Goal: Communication & Community: Answer question/provide support

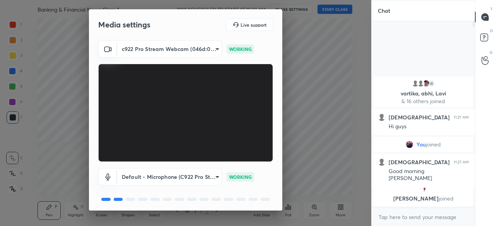
scroll to position [27, 0]
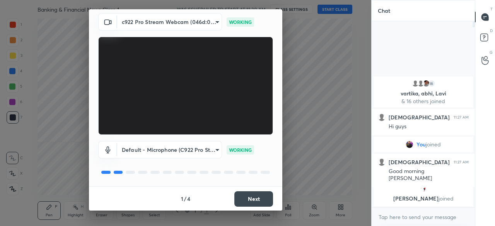
click at [255, 199] on button "Next" at bounding box center [253, 198] width 39 height 15
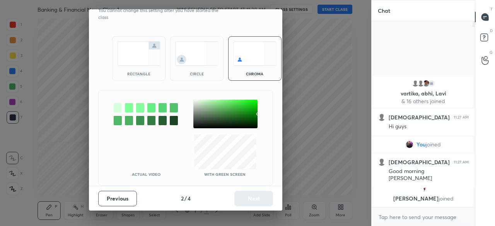
scroll to position [0, 0]
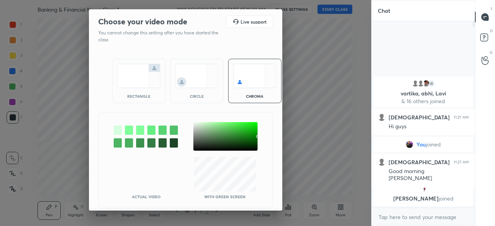
click at [123, 74] on img at bounding box center [138, 76] width 43 height 24
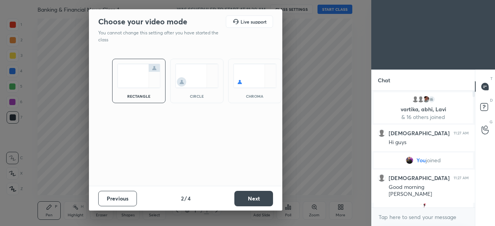
click at [256, 197] on button "Next" at bounding box center [253, 198] width 39 height 15
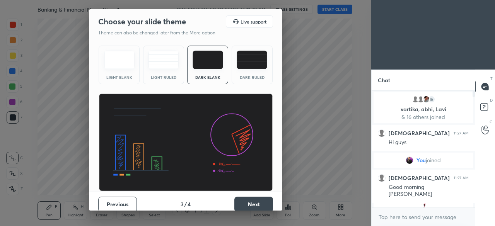
scroll to position [5, 0]
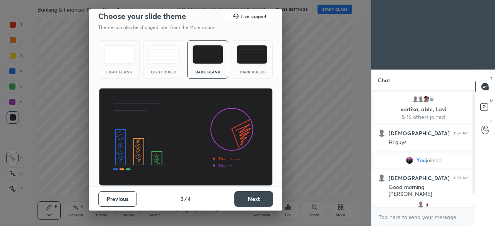
click at [245, 198] on button "Next" at bounding box center [253, 198] width 39 height 15
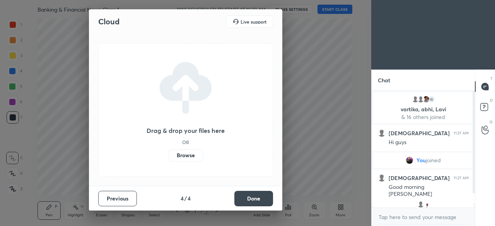
scroll to position [0, 0]
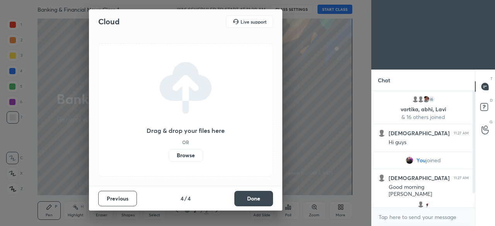
click at [191, 156] on label "Browse" at bounding box center [186, 155] width 34 height 12
click at [169, 156] on input "Browse" at bounding box center [169, 155] width 0 height 12
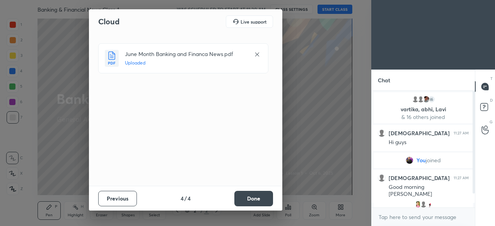
click at [267, 202] on button "Done" at bounding box center [253, 198] width 39 height 15
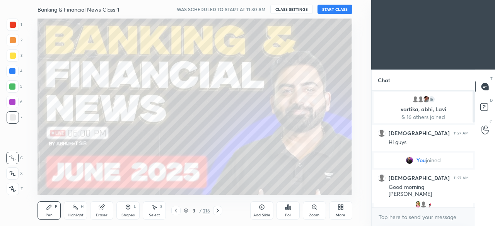
click at [338, 10] on button "START CLASS" at bounding box center [335, 9] width 35 height 9
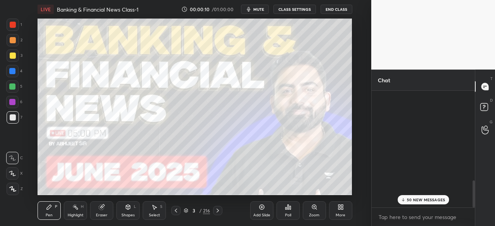
scroll to position [387, 0]
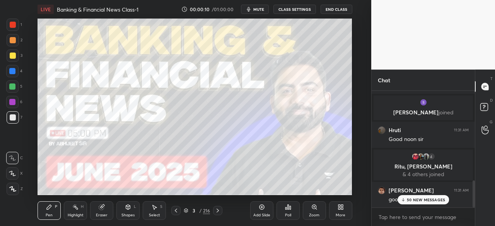
drag, startPoint x: 474, startPoint y: 117, endPoint x: 471, endPoint y: 202, distance: 84.8
click at [471, 202] on div at bounding box center [472, 149] width 5 height 117
click at [417, 198] on p "50 NEW MESSAGES" at bounding box center [426, 200] width 38 height 5
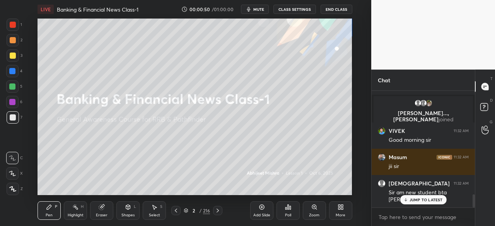
scroll to position [955, 0]
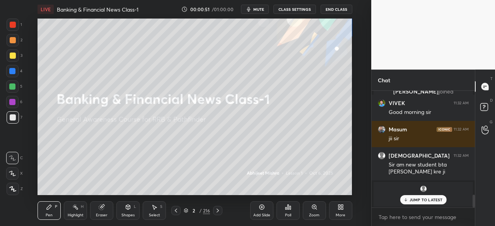
click at [411, 200] on p "JUMP TO LATEST" at bounding box center [426, 200] width 33 height 5
click at [13, 58] on div at bounding box center [13, 56] width 6 height 6
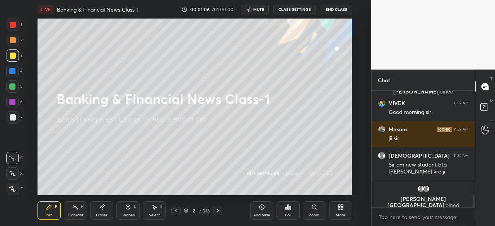
click at [14, 188] on icon at bounding box center [12, 188] width 7 height 5
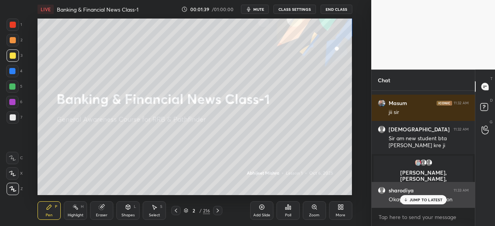
click at [415, 197] on div "JUMP TO LATEST" at bounding box center [423, 199] width 46 height 9
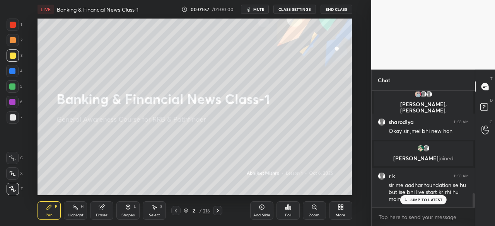
scroll to position [841, 0]
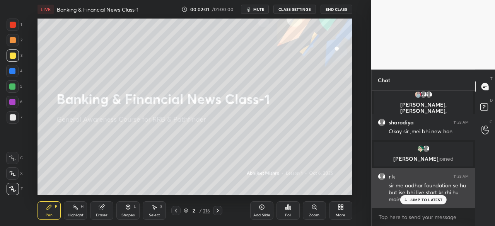
click at [408, 198] on icon at bounding box center [405, 200] width 5 height 5
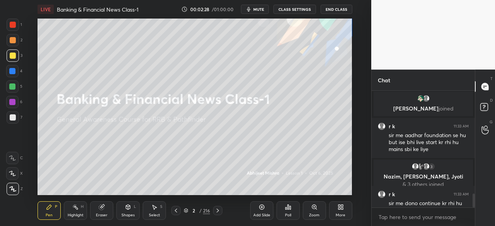
scroll to position [873, 0]
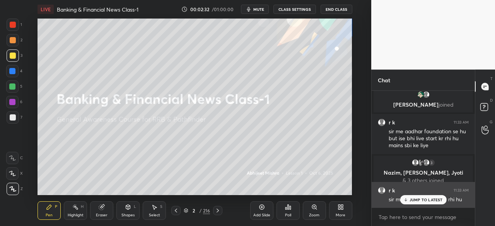
drag, startPoint x: 410, startPoint y: 200, endPoint x: 398, endPoint y: 195, distance: 13.0
click at [410, 200] on p "JUMP TO LATEST" at bounding box center [426, 200] width 33 height 5
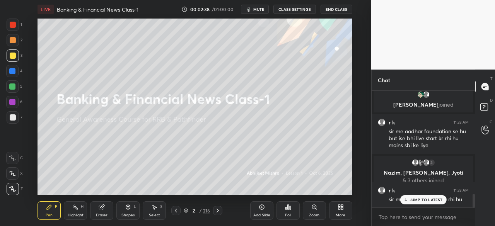
scroll to position [899, 0]
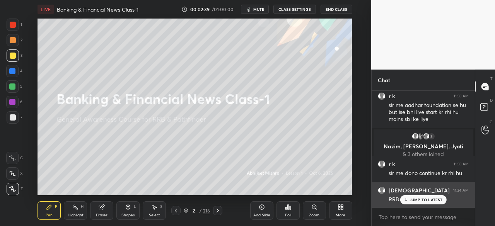
click at [411, 202] on p "JUMP TO LATEST" at bounding box center [426, 200] width 33 height 5
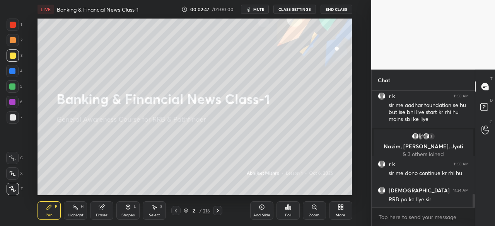
scroll to position [933, 0]
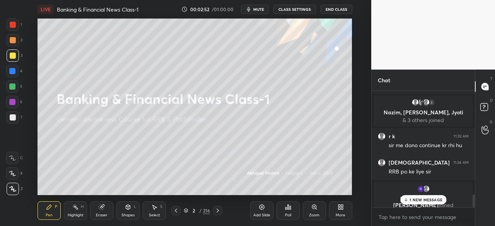
drag, startPoint x: 419, startPoint y: 202, endPoint x: 412, endPoint y: 202, distance: 7.0
click at [417, 202] on p "1 NEW MESSAGE" at bounding box center [426, 200] width 33 height 5
click at [219, 209] on icon at bounding box center [218, 211] width 6 height 6
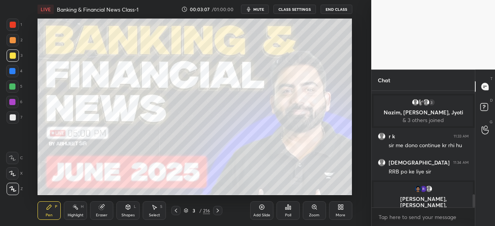
click at [217, 211] on icon at bounding box center [218, 211] width 6 height 6
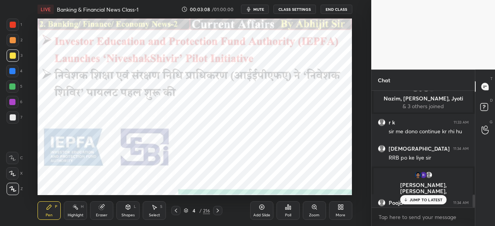
scroll to position [945, 0]
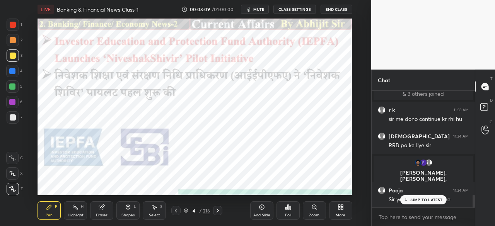
click at [13, 25] on div at bounding box center [13, 25] width 6 height 6
click at [428, 201] on p "JUMP TO LATEST" at bounding box center [426, 200] width 33 height 5
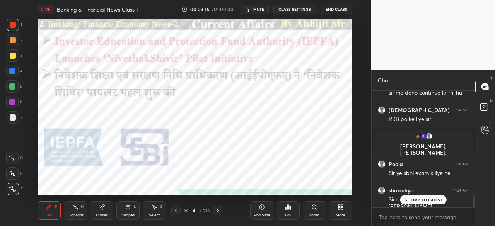
scroll to position [1000, 0]
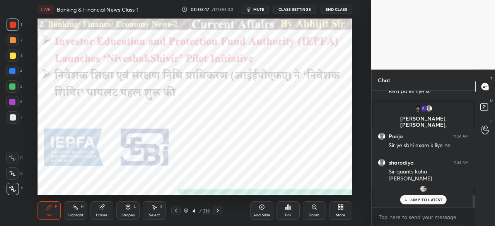
click at [412, 203] on div "JUMP TO LATEST" at bounding box center [423, 199] width 46 height 9
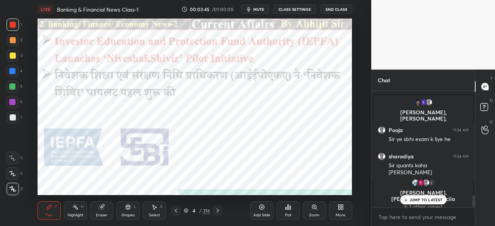
click at [12, 71] on div at bounding box center [12, 71] width 6 height 6
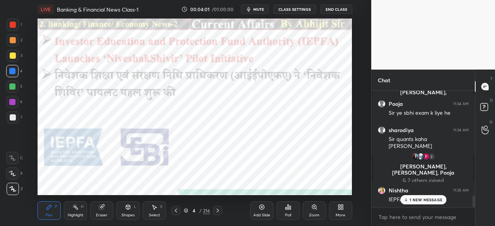
scroll to position [1037, 0]
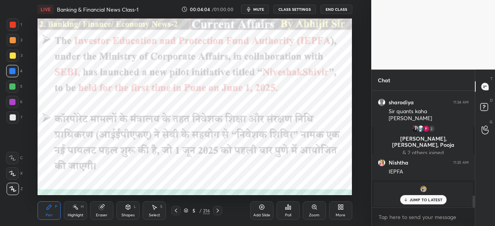
click at [126, 211] on div "Shapes L" at bounding box center [127, 211] width 23 height 19
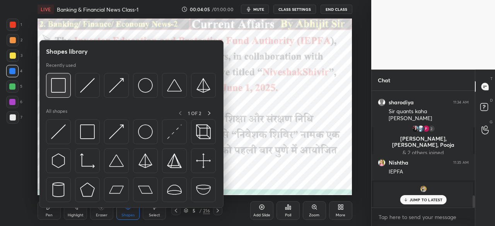
click at [60, 90] on img at bounding box center [58, 85] width 15 height 15
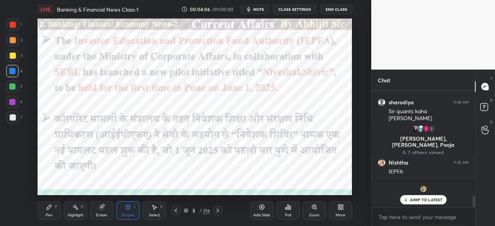
click at [14, 69] on div at bounding box center [12, 71] width 6 height 6
click at [13, 24] on div at bounding box center [13, 25] width 6 height 6
click at [12, 70] on div at bounding box center [12, 71] width 6 height 6
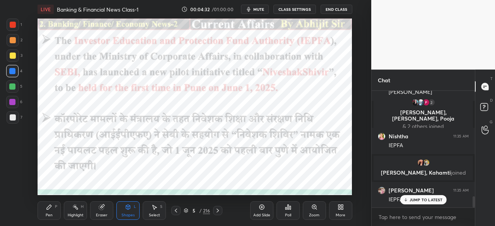
scroll to position [1092, 0]
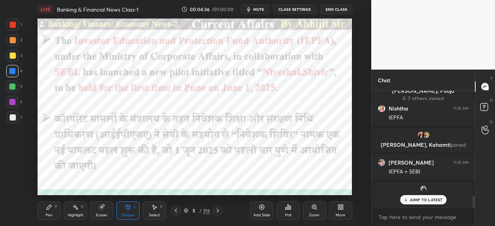
click at [51, 210] on div "Pen P" at bounding box center [49, 211] width 23 height 19
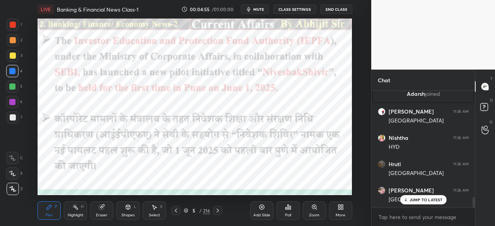
scroll to position [1225, 0]
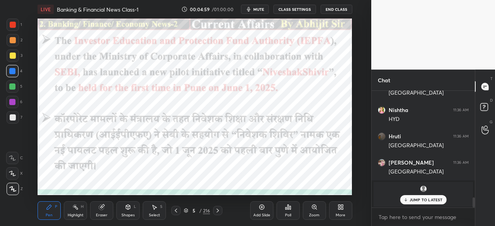
click at [218, 212] on icon at bounding box center [218, 211] width 6 height 6
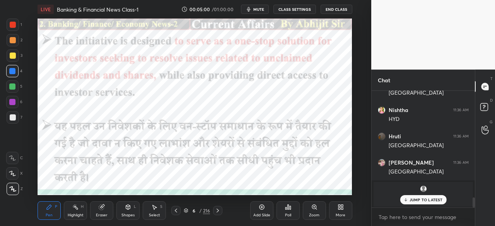
click at [12, 24] on div at bounding box center [13, 25] width 6 height 6
click at [14, 72] on div at bounding box center [12, 71] width 6 height 6
click at [129, 211] on div "Shapes L" at bounding box center [127, 211] width 23 height 19
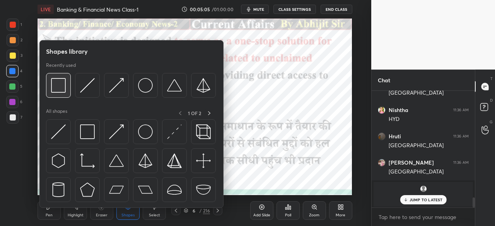
click at [62, 83] on img at bounding box center [58, 85] width 15 height 15
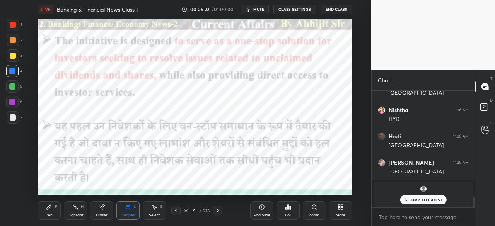
click at [49, 211] on div "Pen P" at bounding box center [49, 211] width 23 height 19
click at [12, 71] on div at bounding box center [12, 71] width 6 height 6
click at [217, 211] on icon at bounding box center [218, 211] width 6 height 6
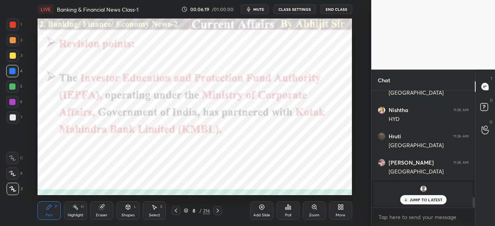
click at [179, 210] on div at bounding box center [175, 210] width 9 height 9
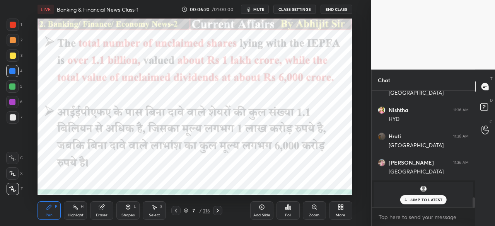
click at [218, 211] on icon at bounding box center [218, 211] width 6 height 6
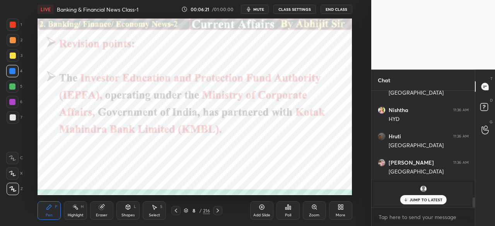
click at [220, 212] on icon at bounding box center [218, 211] width 6 height 6
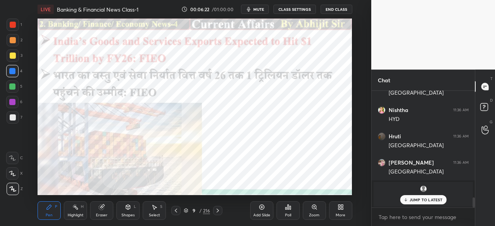
click at [176, 211] on icon at bounding box center [176, 211] width 6 height 6
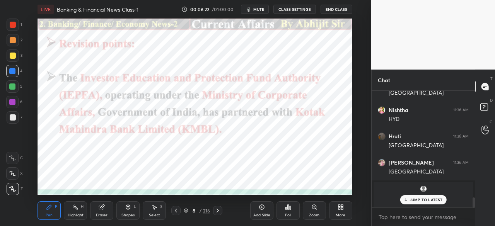
click at [177, 211] on icon at bounding box center [176, 211] width 6 height 6
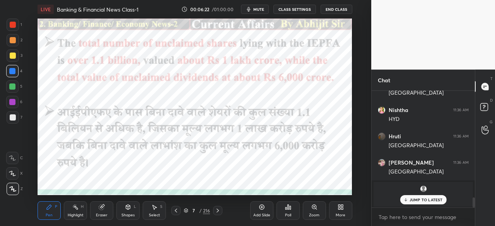
click at [179, 211] on icon at bounding box center [176, 211] width 6 height 6
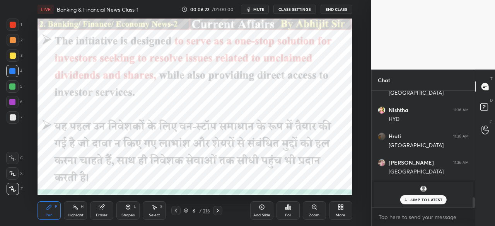
click at [179, 210] on icon at bounding box center [176, 211] width 6 height 6
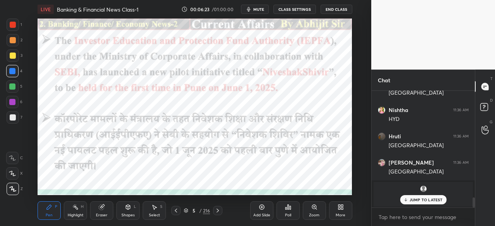
click at [176, 209] on icon at bounding box center [176, 211] width 6 height 6
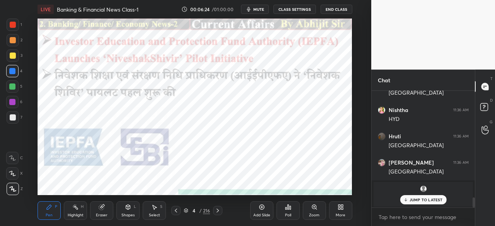
click at [220, 212] on icon at bounding box center [218, 211] width 6 height 6
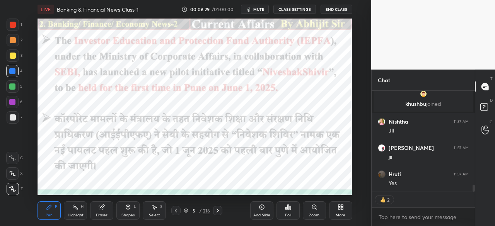
scroll to position [1400, 0]
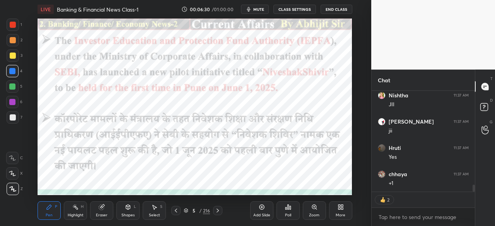
click at [219, 208] on icon at bounding box center [218, 211] width 6 height 6
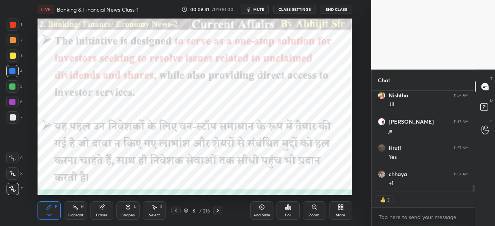
click at [219, 210] on icon at bounding box center [218, 211] width 6 height 6
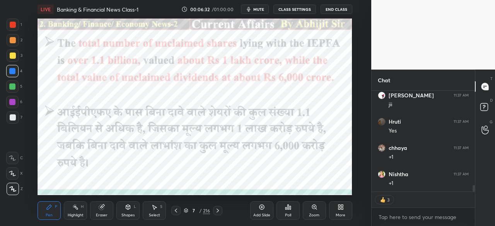
click at [219, 210] on icon at bounding box center [218, 211] width 6 height 6
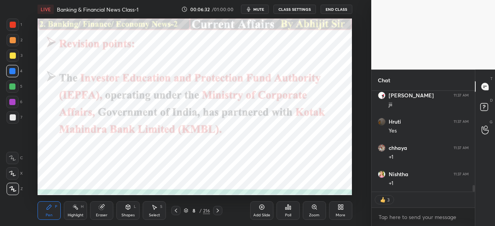
scroll to position [1453, 0]
click at [224, 210] on div "8 / 216" at bounding box center [197, 210] width 106 height 9
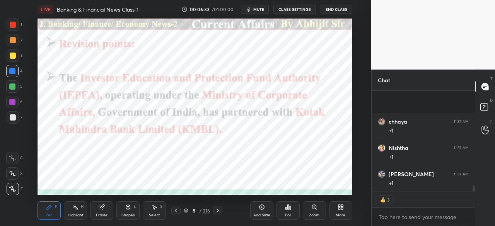
scroll to position [1505, 0]
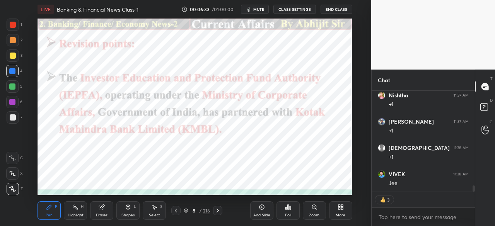
click at [218, 211] on icon at bounding box center [218, 211] width 2 height 4
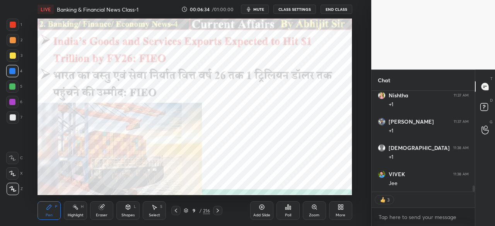
scroll to position [1532, 0]
click at [14, 24] on div at bounding box center [13, 25] width 6 height 6
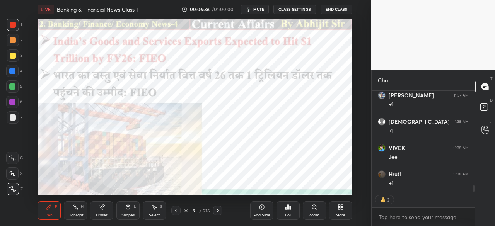
click at [16, 72] on div at bounding box center [12, 71] width 12 height 12
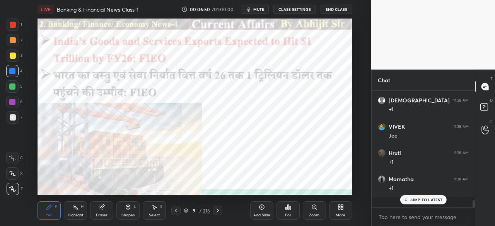
scroll to position [1542, 0]
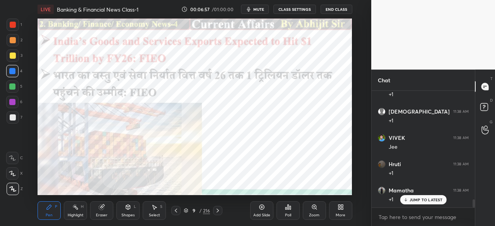
click at [219, 210] on icon at bounding box center [218, 211] width 6 height 6
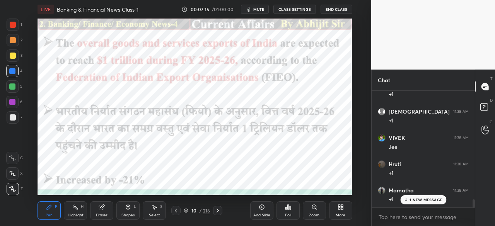
scroll to position [1570, 0]
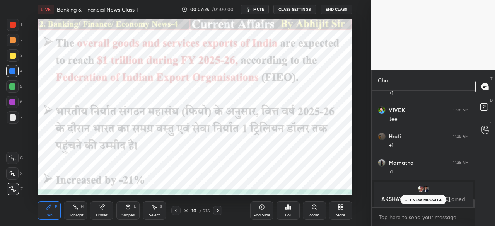
click at [215, 210] on icon at bounding box center [218, 211] width 6 height 6
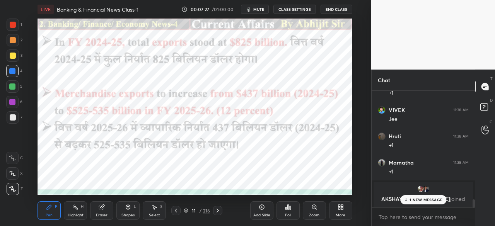
click at [12, 24] on div at bounding box center [13, 25] width 6 height 6
click at [128, 210] on icon at bounding box center [128, 207] width 6 height 6
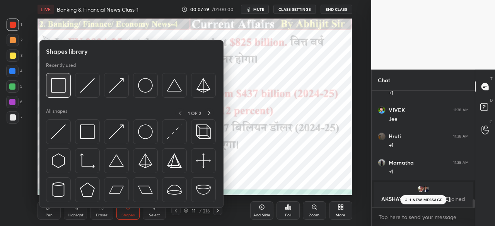
click at [63, 86] on img at bounding box center [58, 85] width 15 height 15
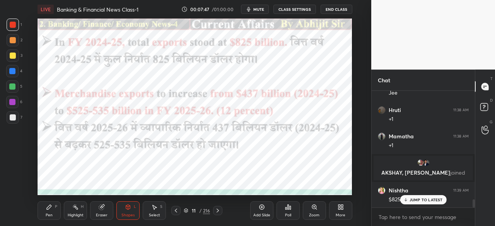
scroll to position [1624, 0]
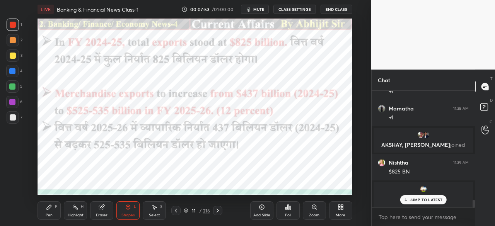
click at [12, 72] on div at bounding box center [12, 71] width 6 height 6
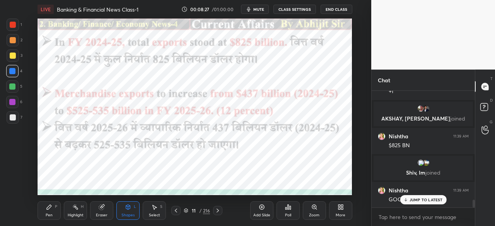
click at [217, 208] on icon at bounding box center [218, 211] width 6 height 6
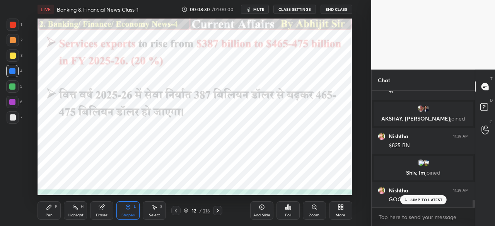
click at [127, 210] on icon at bounding box center [128, 207] width 6 height 6
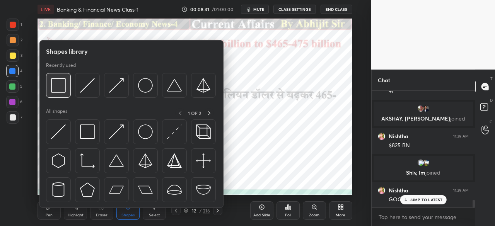
click at [54, 88] on img at bounding box center [58, 85] width 15 height 15
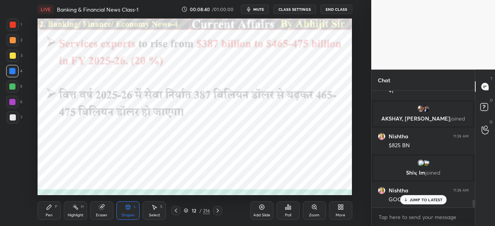
click at [176, 211] on icon at bounding box center [176, 211] width 6 height 6
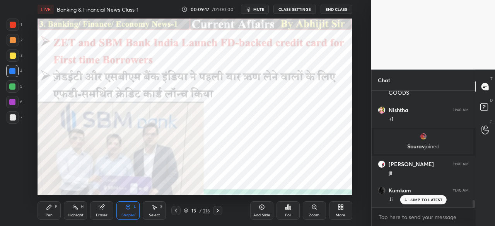
scroll to position [1783, 0]
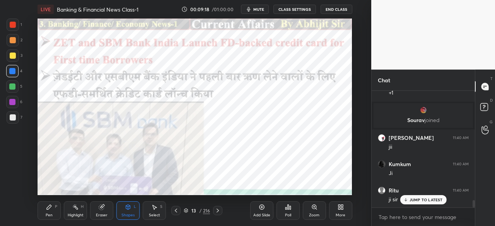
click at [218, 212] on icon at bounding box center [218, 211] width 6 height 6
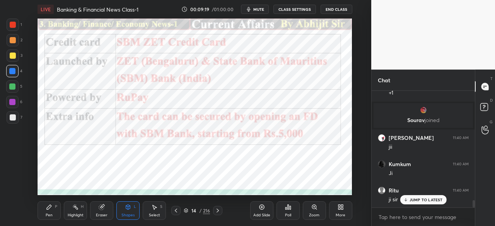
click at [13, 24] on div at bounding box center [13, 25] width 6 height 6
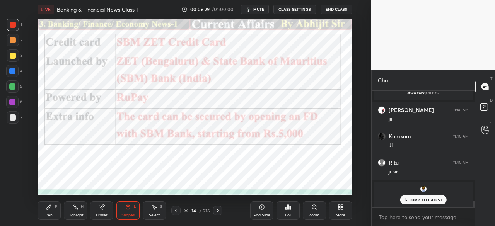
drag, startPoint x: 10, startPoint y: 72, endPoint x: 13, endPoint y: 75, distance: 4.4
click at [10, 72] on div at bounding box center [12, 71] width 6 height 6
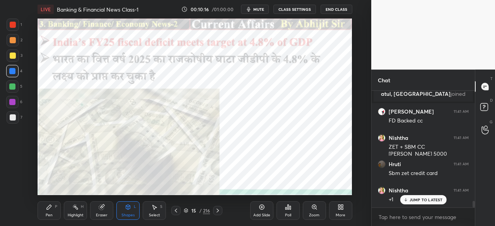
scroll to position [1943, 0]
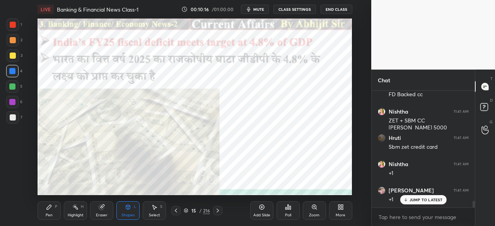
click at [12, 24] on div at bounding box center [13, 25] width 6 height 6
click at [14, 71] on div at bounding box center [12, 71] width 6 height 6
click at [50, 212] on div "Pen P" at bounding box center [49, 211] width 23 height 19
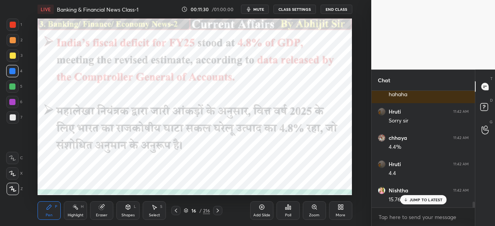
scroll to position [2243, 0]
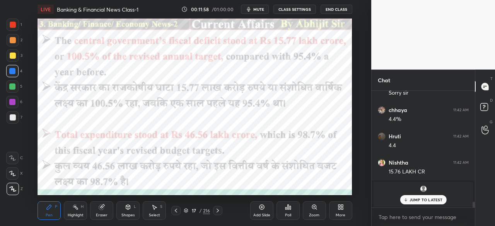
click at [177, 212] on icon at bounding box center [176, 211] width 6 height 6
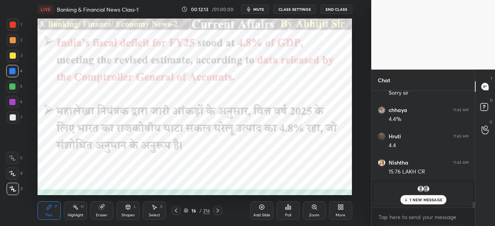
click at [219, 208] on icon at bounding box center [218, 211] width 6 height 6
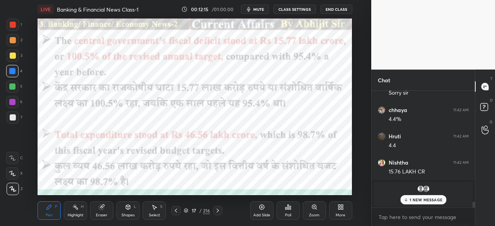
click at [219, 212] on icon at bounding box center [218, 211] width 6 height 6
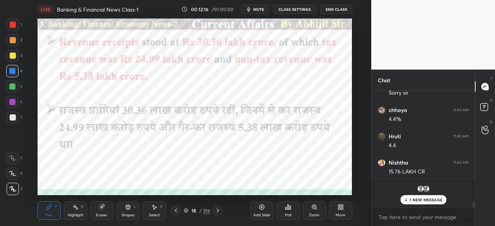
click at [182, 212] on div "18 / 216" at bounding box center [196, 210] width 51 height 9
click at [178, 214] on div at bounding box center [175, 210] width 9 height 9
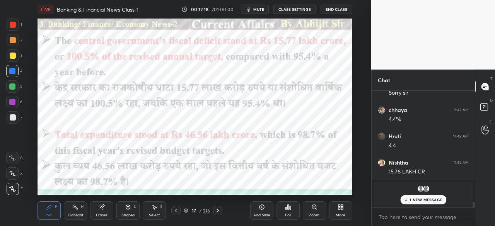
drag, startPoint x: 175, startPoint y: 219, endPoint x: 176, endPoint y: 213, distance: 6.6
click at [176, 218] on div "Pen P Highlight H Eraser Shapes L Select S 17 / 216 Add Slide Poll Zoom More" at bounding box center [195, 210] width 314 height 31
click at [178, 210] on icon at bounding box center [176, 211] width 6 height 6
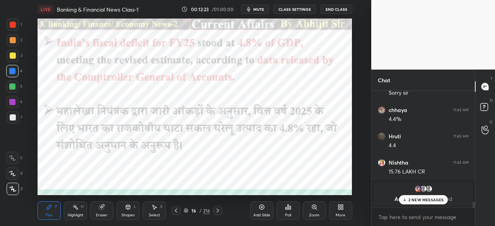
click at [218, 212] on icon at bounding box center [218, 211] width 6 height 6
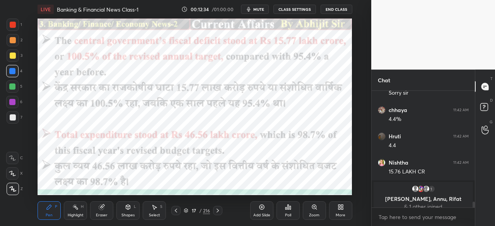
scroll to position [2269, 0]
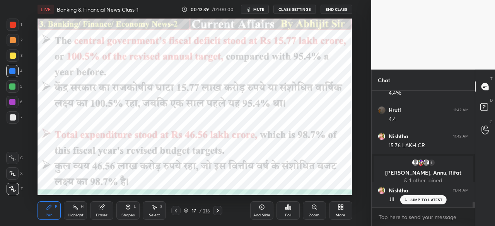
click at [218, 211] on icon at bounding box center [218, 211] width 6 height 6
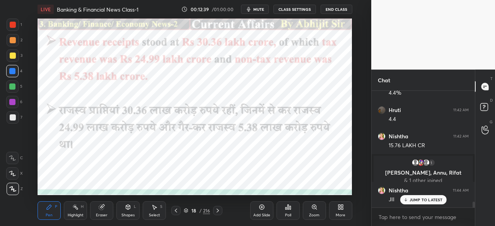
scroll to position [2297, 0]
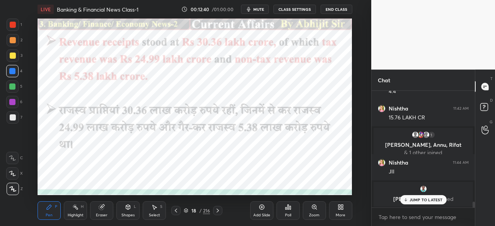
click at [218, 211] on icon at bounding box center [218, 211] width 6 height 6
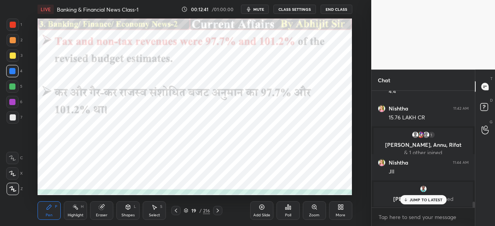
click at [221, 210] on div at bounding box center [217, 210] width 9 height 9
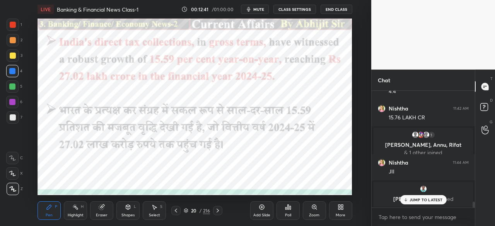
click at [221, 210] on icon at bounding box center [218, 211] width 6 height 6
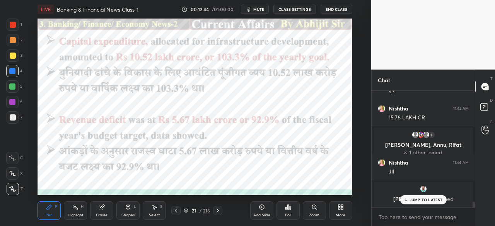
click at [219, 212] on icon at bounding box center [218, 211] width 6 height 6
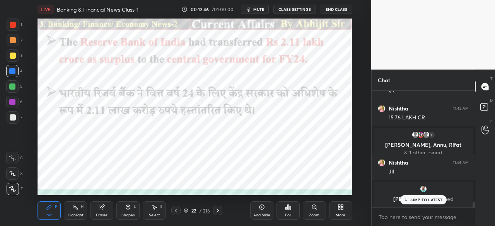
click at [218, 212] on icon at bounding box center [218, 211] width 6 height 6
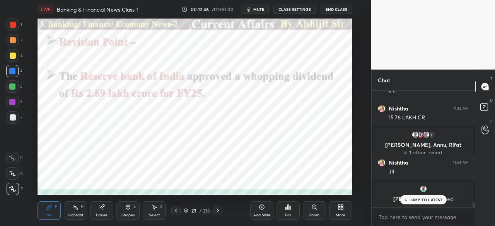
click at [178, 208] on icon at bounding box center [176, 211] width 6 height 6
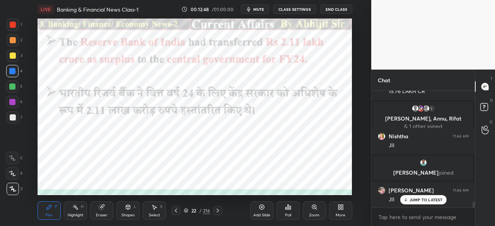
scroll to position [2349, 0]
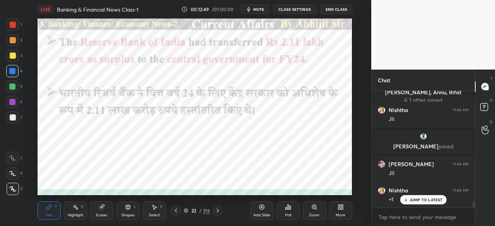
click at [217, 212] on icon at bounding box center [218, 211] width 6 height 6
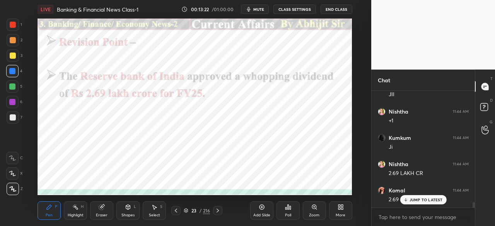
scroll to position [2455, 0]
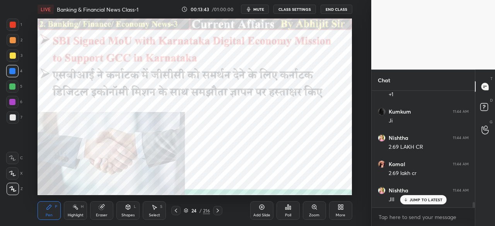
click at [217, 209] on icon at bounding box center [218, 211] width 6 height 6
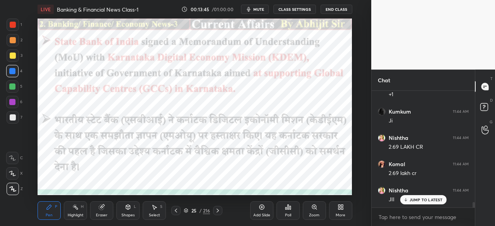
click at [11, 70] on div at bounding box center [12, 71] width 6 height 6
click at [217, 209] on icon at bounding box center [218, 211] width 6 height 6
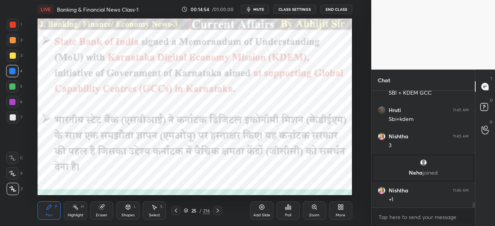
scroll to position [2616, 0]
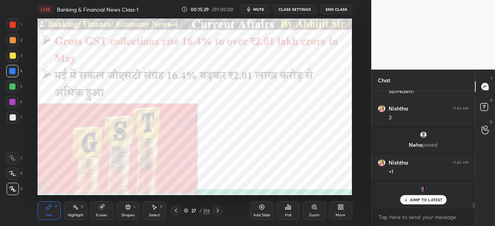
click at [217, 210] on icon at bounding box center [218, 211] width 6 height 6
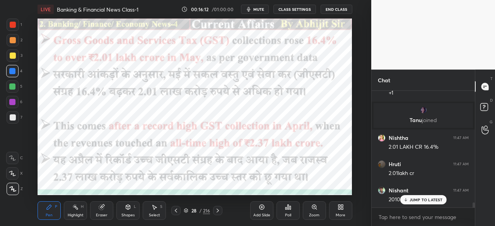
scroll to position [2721, 0]
click at [220, 212] on icon at bounding box center [218, 211] width 6 height 6
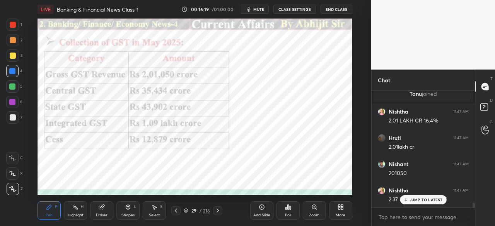
scroll to position [2747, 0]
click at [177, 210] on icon at bounding box center [176, 211] width 6 height 6
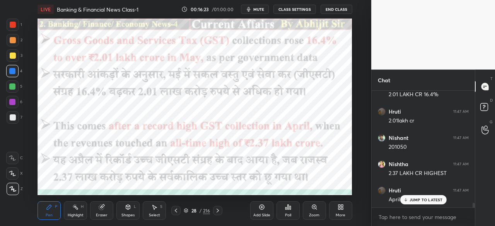
drag, startPoint x: 217, startPoint y: 211, endPoint x: 215, endPoint y: 206, distance: 5.0
click at [217, 209] on icon at bounding box center [218, 211] width 6 height 6
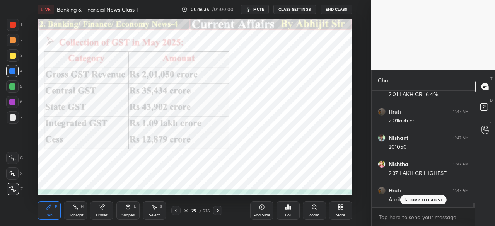
click at [217, 211] on icon at bounding box center [218, 211] width 6 height 6
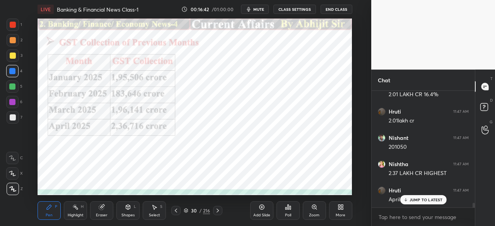
click at [175, 210] on icon at bounding box center [176, 211] width 6 height 6
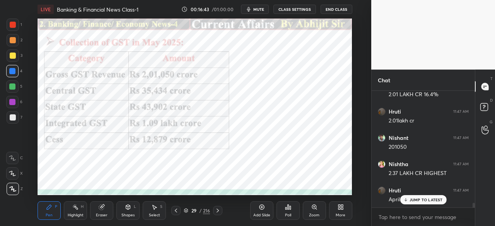
click at [177, 210] on icon at bounding box center [176, 211] width 6 height 6
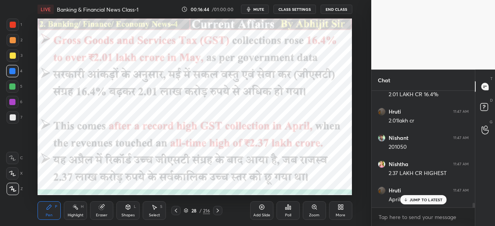
click at [216, 210] on icon at bounding box center [218, 211] width 6 height 6
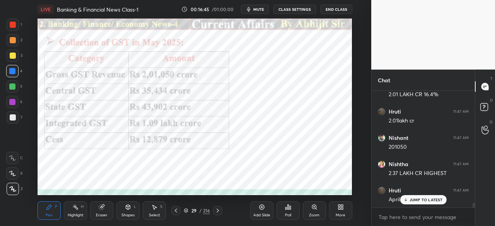
click at [217, 210] on icon at bounding box center [218, 211] width 6 height 6
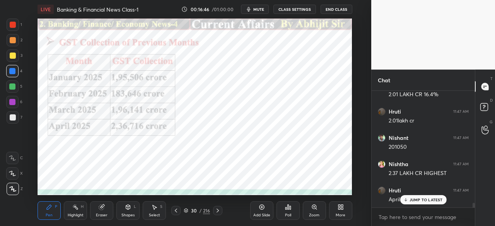
scroll to position [2775, 0]
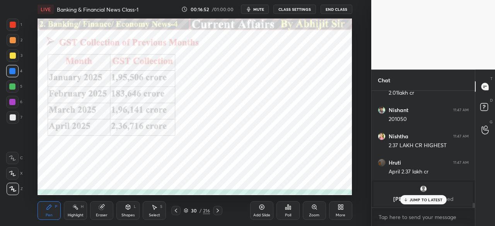
click at [176, 210] on icon at bounding box center [176, 211] width 6 height 6
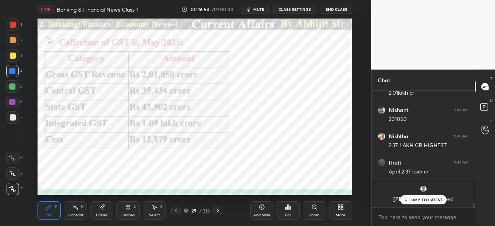
click at [176, 213] on icon at bounding box center [176, 211] width 6 height 6
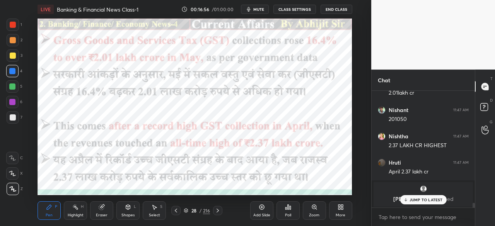
click at [220, 213] on icon at bounding box center [218, 211] width 6 height 6
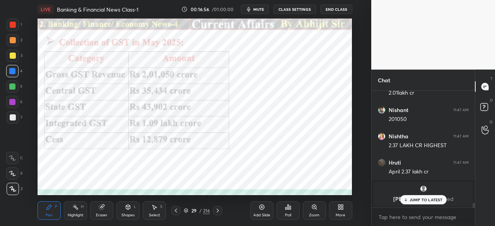
click at [220, 214] on div at bounding box center [217, 210] width 9 height 9
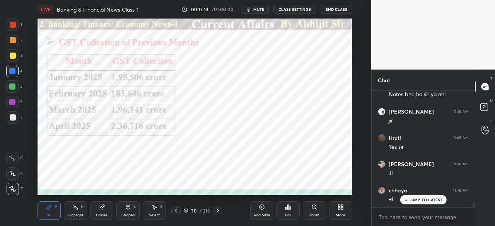
scroll to position [2959, 0]
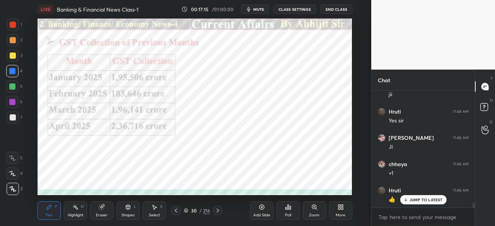
click at [219, 214] on icon at bounding box center [218, 211] width 6 height 6
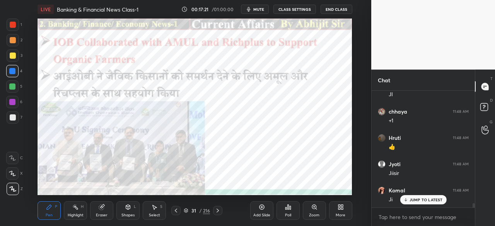
scroll to position [3040, 0]
click at [218, 212] on icon at bounding box center [218, 211] width 6 height 6
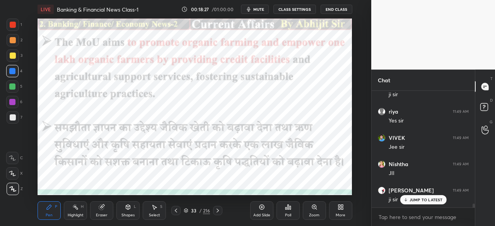
scroll to position [3344, 0]
click at [219, 210] on icon at bounding box center [218, 211] width 6 height 6
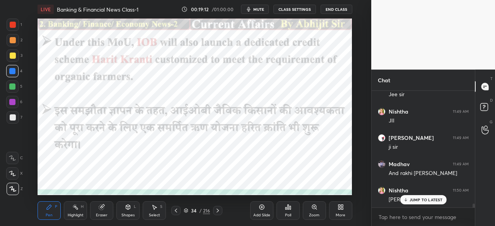
scroll to position [3397, 0]
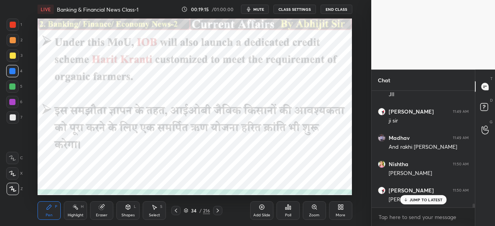
click at [220, 213] on icon at bounding box center [218, 211] width 6 height 6
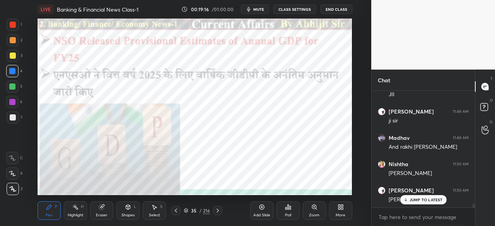
click at [176, 212] on icon at bounding box center [176, 211] width 2 height 4
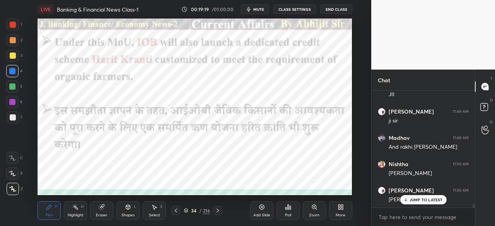
drag, startPoint x: 255, startPoint y: 211, endPoint x: 234, endPoint y: 200, distance: 23.4
click at [255, 210] on div "Add Slide" at bounding box center [261, 211] width 23 height 19
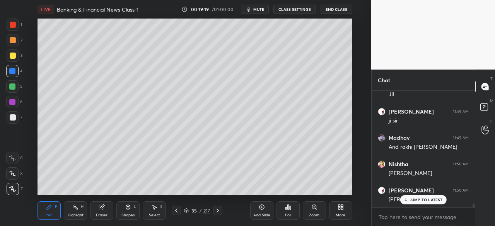
scroll to position [3423, 0]
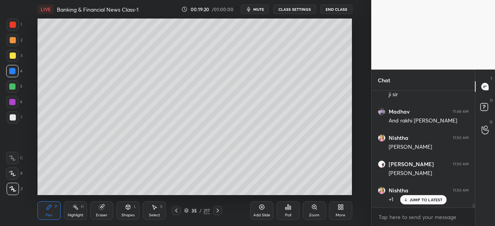
drag, startPoint x: 12, startPoint y: 56, endPoint x: 15, endPoint y: 59, distance: 4.1
click at [14, 56] on div at bounding box center [13, 56] width 6 height 6
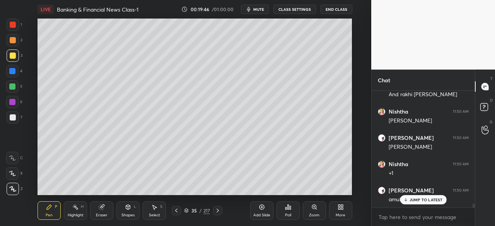
click at [176, 213] on icon at bounding box center [176, 211] width 6 height 6
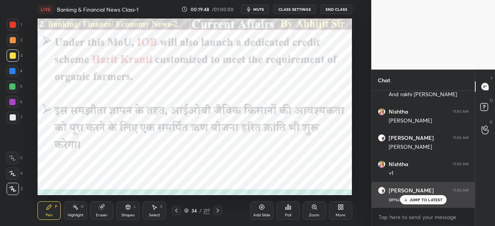
click at [413, 204] on div "JUMP TO LATEST" at bounding box center [423, 199] width 46 height 9
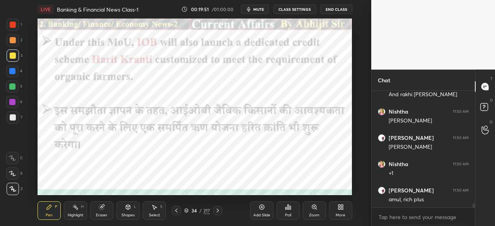
scroll to position [3476, 0]
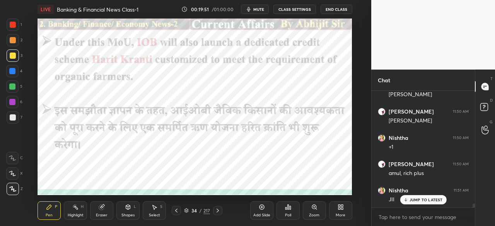
click at [217, 212] on icon at bounding box center [218, 211] width 2 height 4
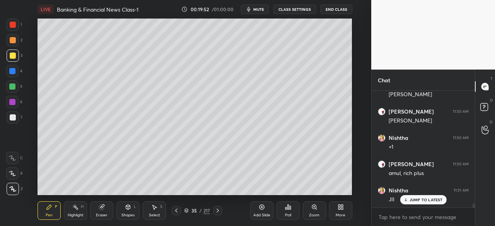
click at [220, 215] on div at bounding box center [217, 210] width 9 height 9
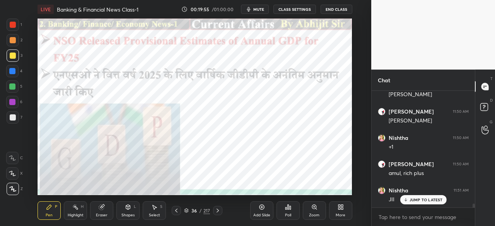
click at [14, 70] on div at bounding box center [12, 71] width 6 height 6
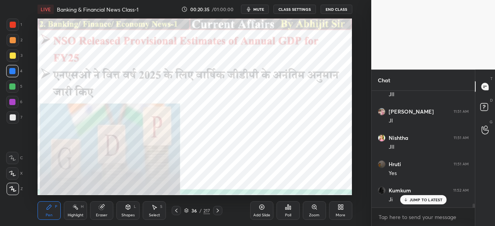
scroll to position [3607, 0]
click at [215, 211] on icon at bounding box center [218, 211] width 6 height 6
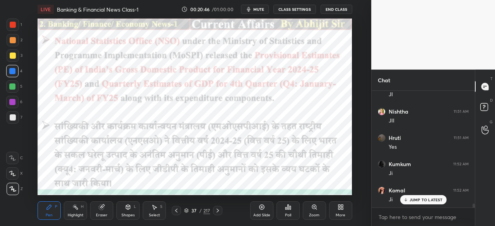
click at [14, 25] on div at bounding box center [13, 25] width 6 height 6
click at [259, 208] on icon at bounding box center [261, 207] width 5 height 5
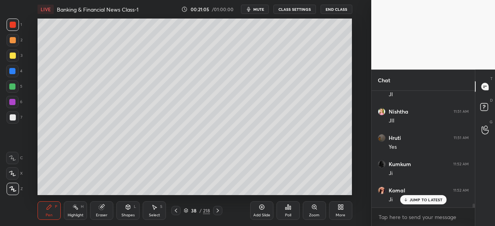
click at [10, 56] on div at bounding box center [13, 56] width 6 height 6
click at [178, 213] on div at bounding box center [175, 210] width 9 height 9
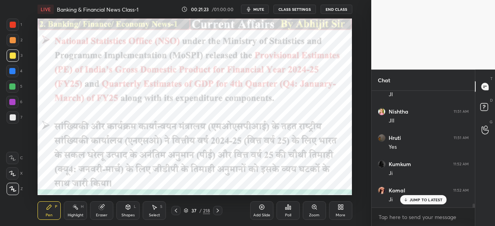
click at [218, 209] on icon at bounding box center [218, 211] width 6 height 6
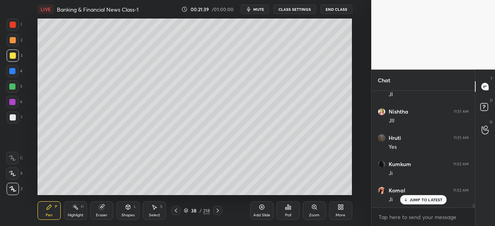
scroll to position [3634, 0]
click at [218, 209] on icon at bounding box center [218, 211] width 6 height 6
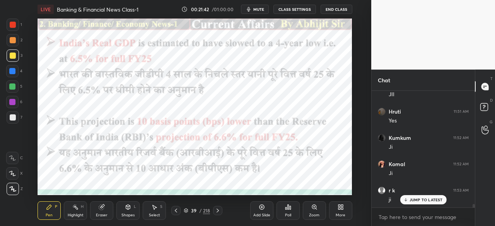
click at [174, 210] on icon at bounding box center [176, 211] width 6 height 6
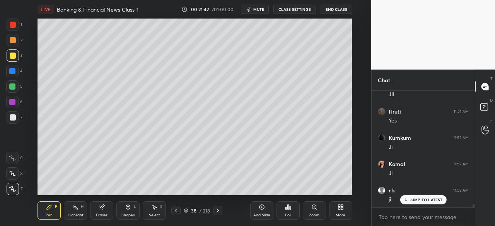
click at [176, 210] on icon at bounding box center [176, 211] width 2 height 4
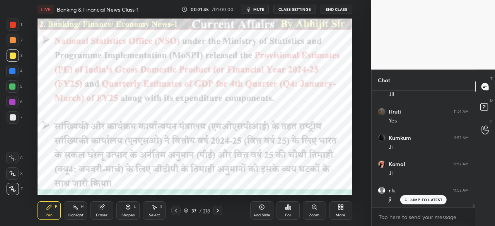
click at [218, 210] on icon at bounding box center [218, 211] width 6 height 6
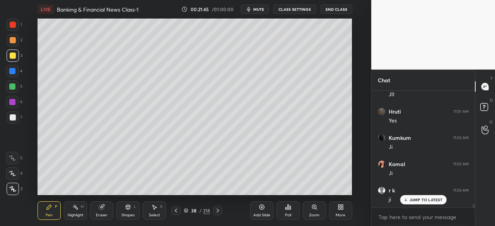
drag, startPoint x: 218, startPoint y: 210, endPoint x: 214, endPoint y: 207, distance: 4.7
click at [218, 209] on icon at bounding box center [218, 211] width 6 height 6
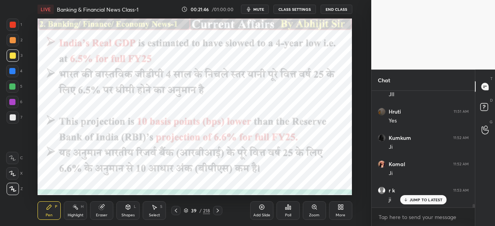
click at [14, 24] on div at bounding box center [13, 25] width 6 height 6
click at [174, 209] on icon at bounding box center [176, 211] width 6 height 6
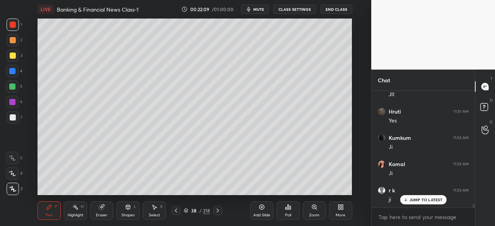
click at [216, 212] on icon at bounding box center [218, 211] width 6 height 6
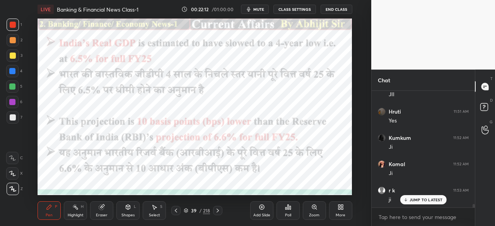
click at [13, 73] on div at bounding box center [12, 71] width 6 height 6
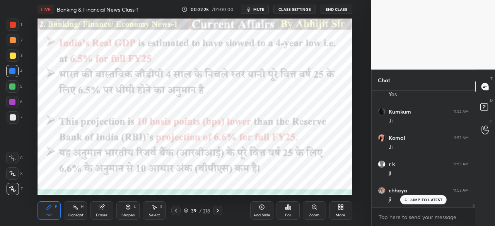
click at [218, 210] on icon at bounding box center [218, 211] width 2 height 4
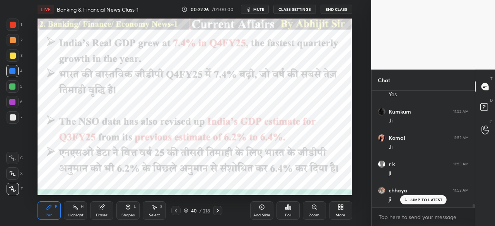
click at [176, 211] on icon at bounding box center [176, 211] width 6 height 6
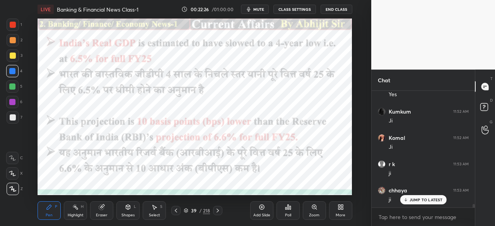
click at [175, 211] on icon at bounding box center [176, 211] width 2 height 4
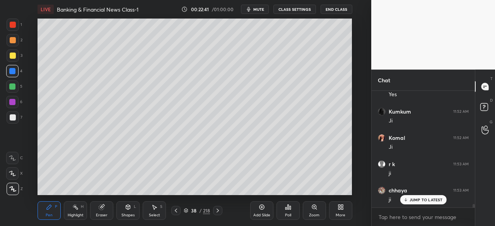
click at [178, 212] on icon at bounding box center [176, 211] width 6 height 6
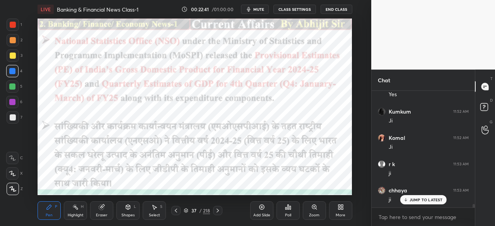
click at [217, 213] on icon at bounding box center [218, 211] width 6 height 6
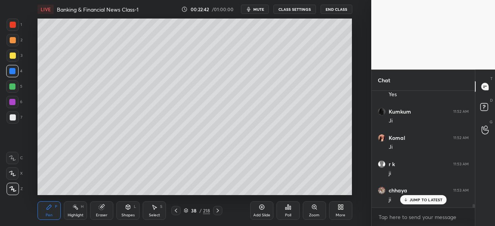
click at [218, 213] on icon at bounding box center [218, 211] width 6 height 6
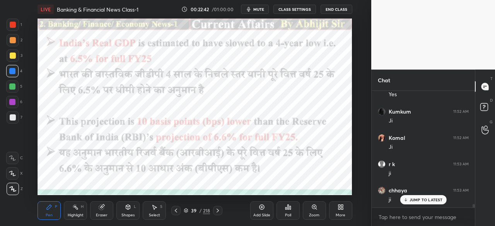
click at [219, 215] on div at bounding box center [217, 210] width 9 height 9
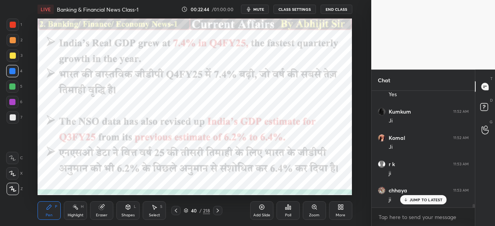
click at [15, 24] on div at bounding box center [13, 25] width 6 height 6
drag, startPoint x: 176, startPoint y: 210, endPoint x: 177, endPoint y: 206, distance: 3.9
click at [177, 209] on icon at bounding box center [176, 211] width 6 height 6
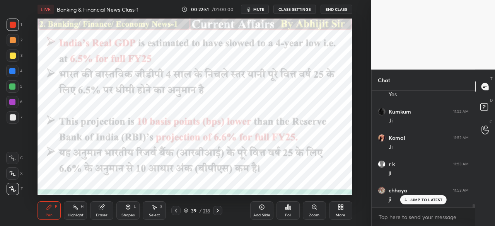
click at [176, 212] on icon at bounding box center [176, 211] width 6 height 6
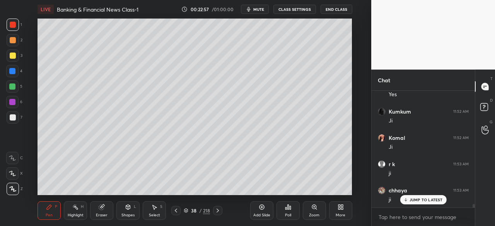
click at [216, 209] on icon at bounding box center [218, 211] width 6 height 6
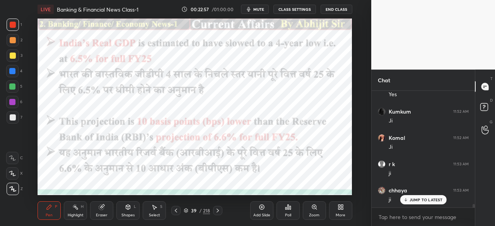
click at [217, 209] on icon at bounding box center [218, 211] width 6 height 6
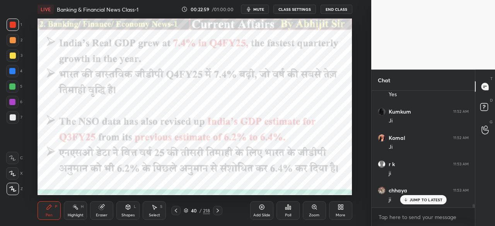
click at [13, 22] on div at bounding box center [13, 25] width 12 height 12
click at [12, 73] on div at bounding box center [12, 71] width 6 height 6
click at [258, 211] on div "Add Slide" at bounding box center [261, 211] width 23 height 19
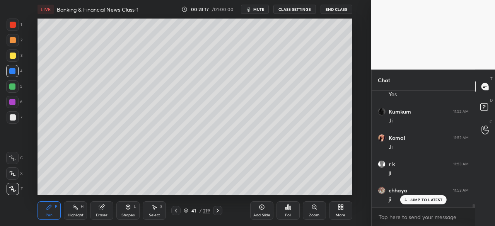
click at [11, 57] on div at bounding box center [13, 56] width 6 height 6
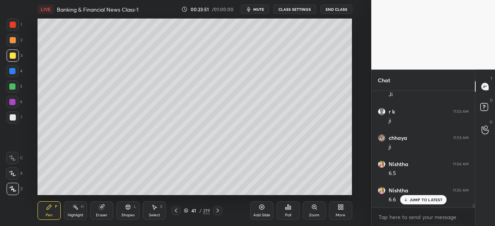
click at [179, 210] on div at bounding box center [175, 210] width 9 height 9
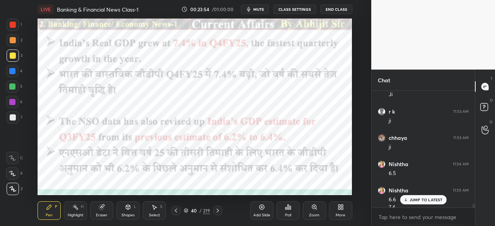
scroll to position [3720, 0]
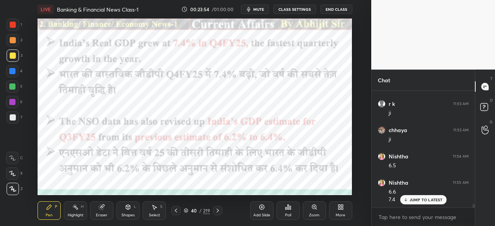
click at [221, 210] on icon at bounding box center [218, 211] width 6 height 6
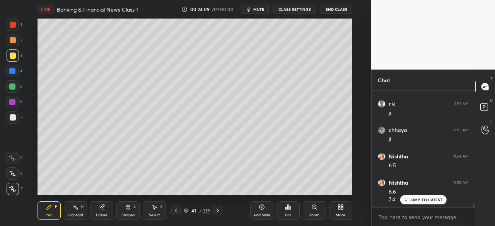
click at [174, 211] on icon at bounding box center [176, 211] width 6 height 6
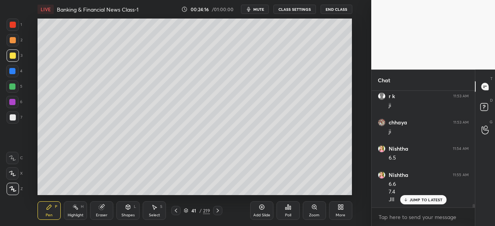
scroll to position [3754, 0]
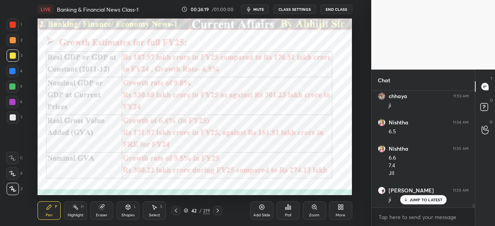
click at [12, 25] on div at bounding box center [13, 25] width 6 height 6
click at [10, 71] on div at bounding box center [12, 71] width 6 height 6
click at [263, 214] on div "Add Slide" at bounding box center [261, 216] width 17 height 4
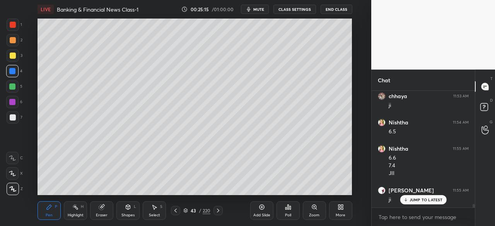
drag, startPoint x: 10, startPoint y: 54, endPoint x: 0, endPoint y: 54, distance: 9.7
click at [10, 54] on div at bounding box center [13, 56] width 6 height 6
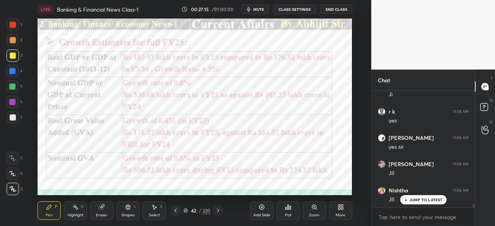
scroll to position [3914, 0]
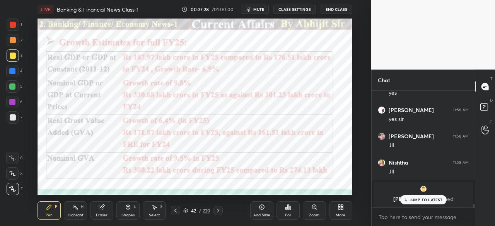
click at [11, 71] on div at bounding box center [12, 71] width 6 height 6
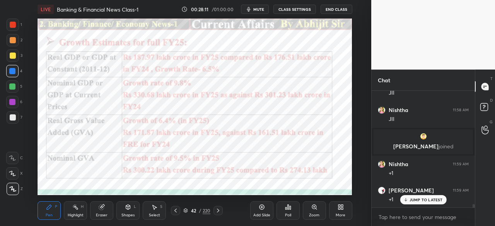
scroll to position [3993, 0]
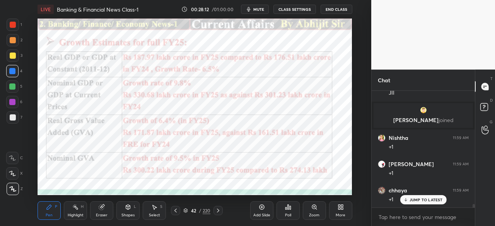
click at [220, 213] on icon at bounding box center [218, 211] width 6 height 6
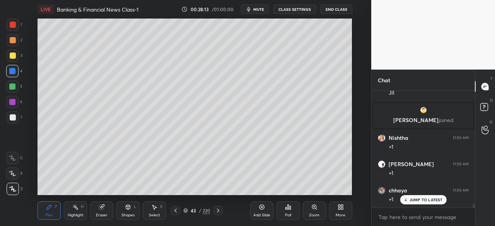
click at [218, 212] on icon at bounding box center [218, 211] width 6 height 6
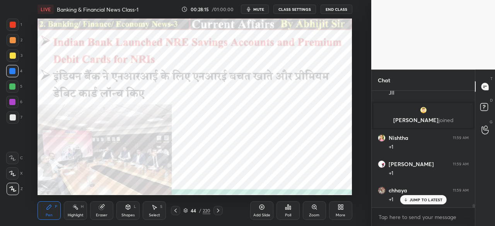
click at [10, 23] on div at bounding box center [13, 25] width 6 height 6
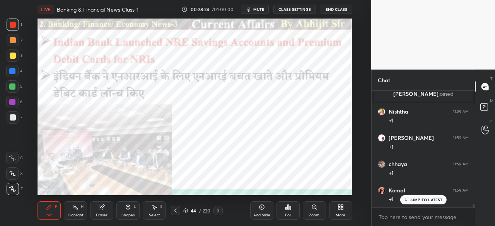
click at [219, 211] on icon at bounding box center [218, 211] width 6 height 6
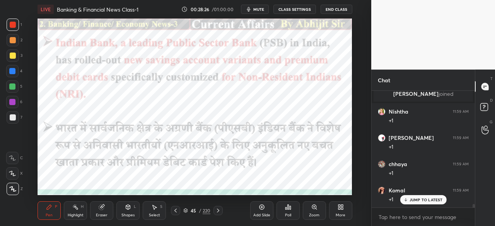
click at [12, 72] on div at bounding box center [12, 71] width 6 height 6
click at [218, 212] on icon at bounding box center [218, 211] width 6 height 6
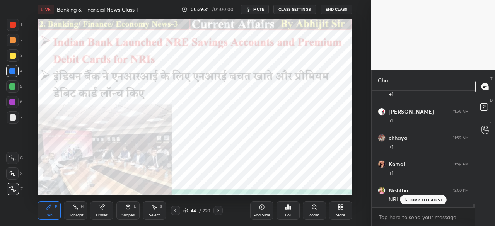
scroll to position [4073, 0]
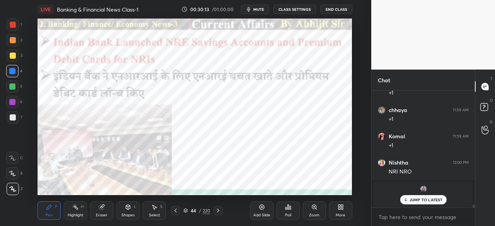
click at [256, 210] on div "Add Slide" at bounding box center [261, 211] width 23 height 19
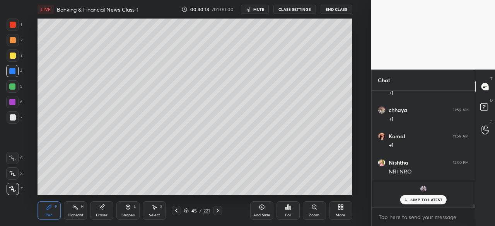
scroll to position [4099, 0]
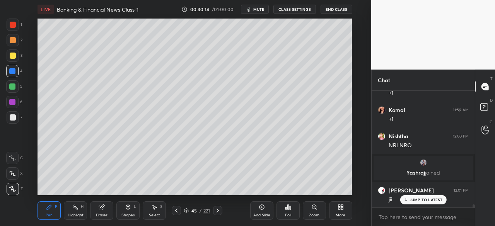
click at [14, 57] on div at bounding box center [13, 56] width 6 height 6
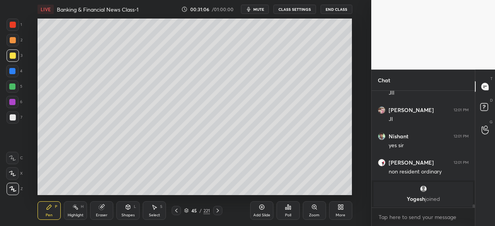
scroll to position [4259, 0]
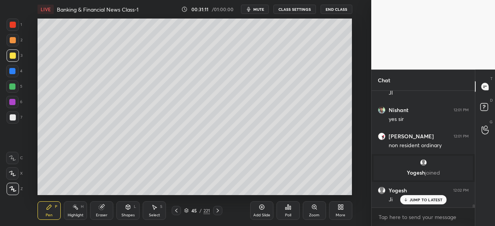
click at [176, 213] on icon at bounding box center [176, 211] width 6 height 6
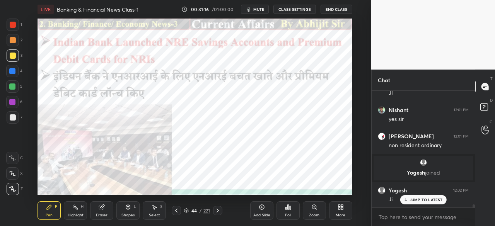
click at [217, 212] on icon at bounding box center [218, 211] width 6 height 6
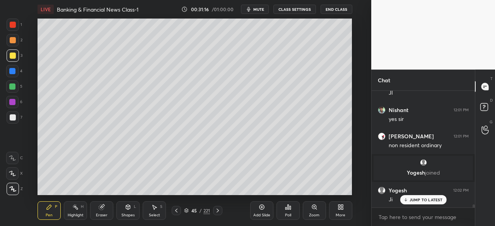
click at [219, 212] on icon at bounding box center [218, 211] width 6 height 6
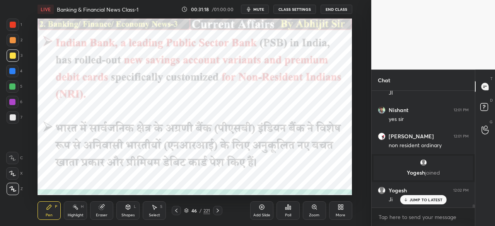
click at [217, 212] on icon at bounding box center [218, 211] width 2 height 4
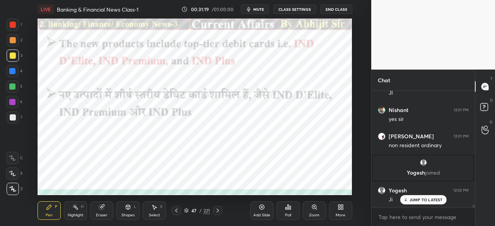
click at [13, 22] on div at bounding box center [13, 25] width 6 height 6
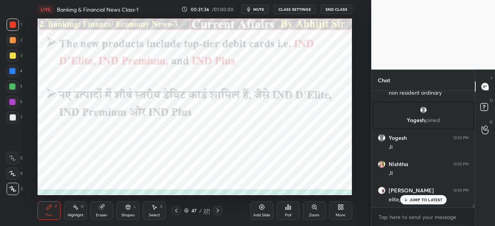
scroll to position [4338, 0]
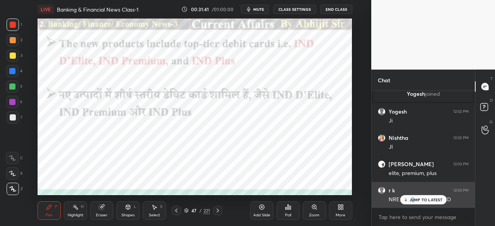
click at [413, 199] on p "JUMP TO LATEST" at bounding box center [426, 200] width 33 height 5
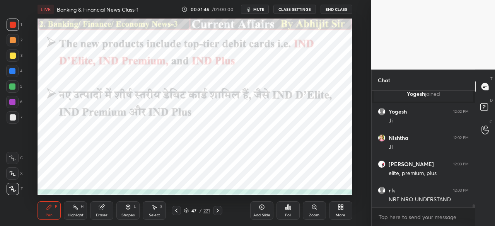
scroll to position [4364, 0]
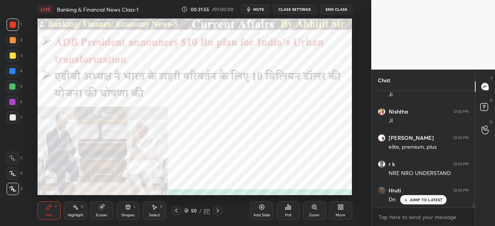
click at [13, 70] on div at bounding box center [12, 71] width 6 height 6
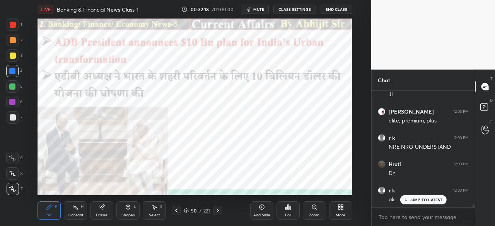
click at [215, 208] on icon at bounding box center [218, 211] width 6 height 6
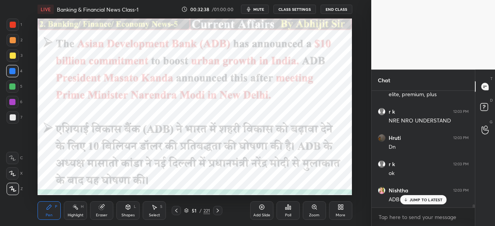
scroll to position [4443, 0]
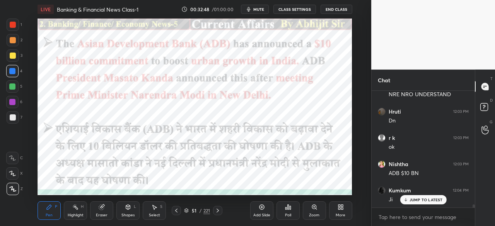
click at [218, 211] on icon at bounding box center [218, 211] width 6 height 6
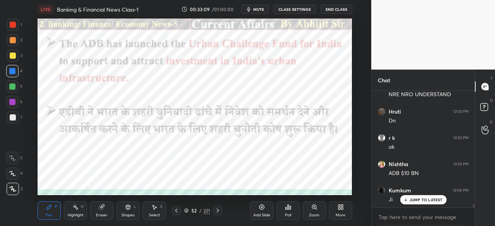
scroll to position [4469, 0]
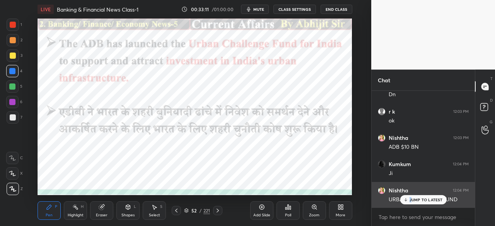
drag, startPoint x: 411, startPoint y: 202, endPoint x: 389, endPoint y: 202, distance: 22.1
click at [410, 202] on p "JUMP TO LATEST" at bounding box center [426, 200] width 33 height 5
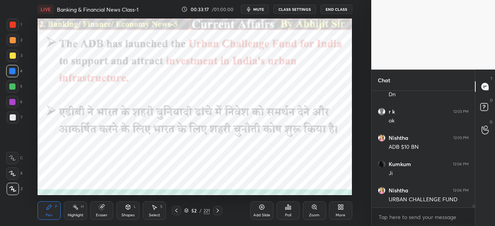
click at [217, 211] on icon at bounding box center [218, 211] width 6 height 6
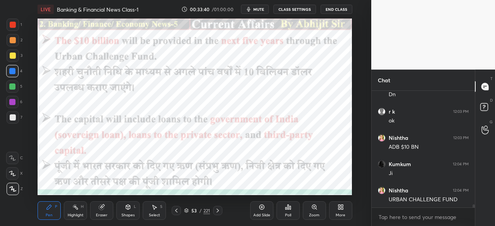
click at [217, 211] on icon at bounding box center [218, 211] width 6 height 6
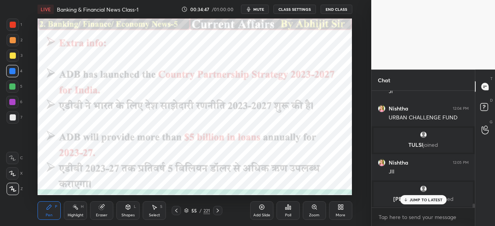
scroll to position [3552, 0]
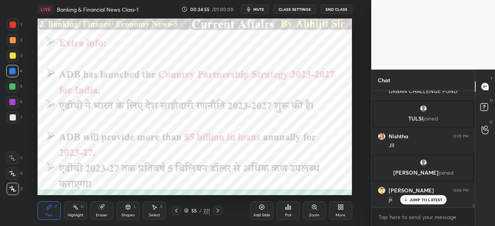
click at [177, 210] on icon at bounding box center [176, 211] width 6 height 6
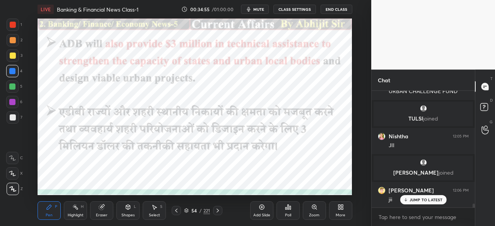
click at [176, 212] on icon at bounding box center [176, 211] width 2 height 4
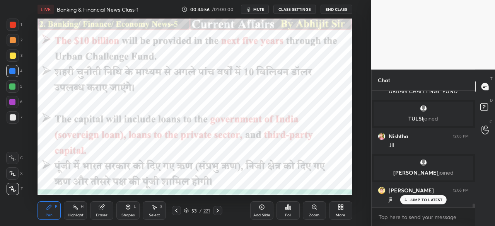
click at [176, 215] on div at bounding box center [176, 210] width 9 height 9
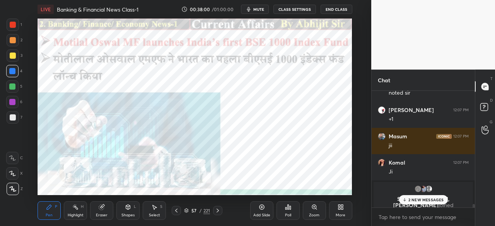
scroll to position [3771, 0]
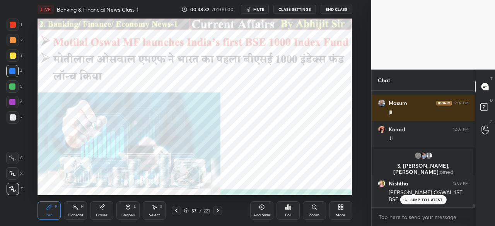
click at [219, 212] on icon at bounding box center [218, 211] width 6 height 6
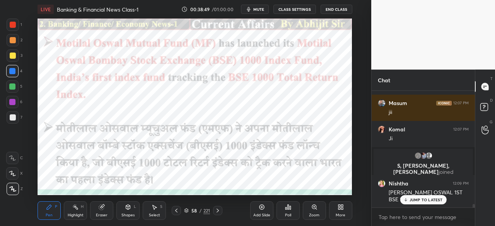
click at [220, 213] on icon at bounding box center [218, 211] width 6 height 6
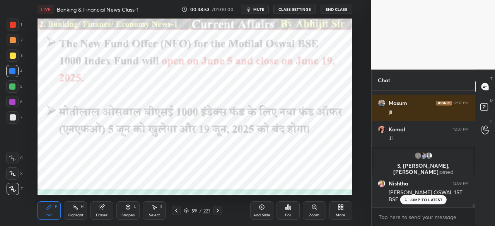
click at [217, 212] on icon at bounding box center [218, 211] width 6 height 6
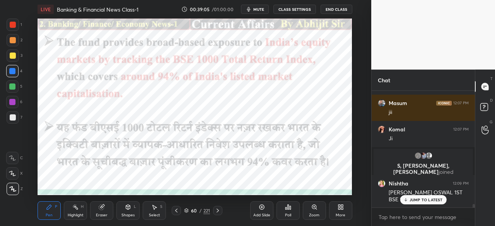
click at [220, 209] on icon at bounding box center [218, 211] width 6 height 6
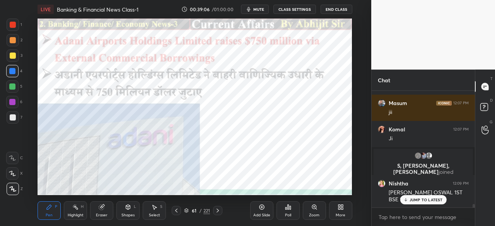
click at [178, 212] on icon at bounding box center [176, 211] width 6 height 6
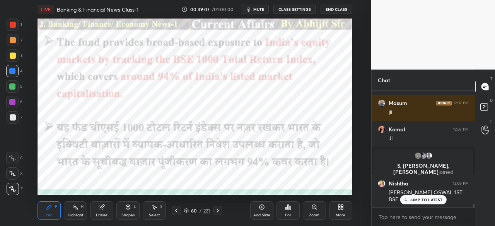
click at [256, 211] on div "Add Slide" at bounding box center [261, 211] width 23 height 19
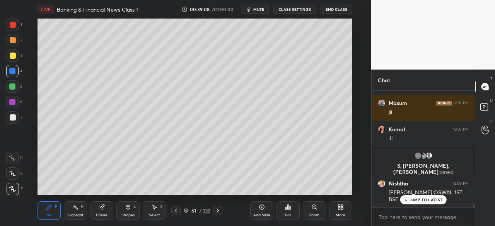
click at [13, 57] on div at bounding box center [13, 56] width 6 height 6
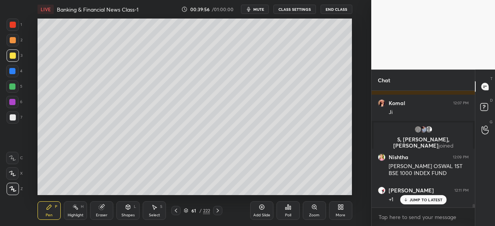
scroll to position [3823, 0]
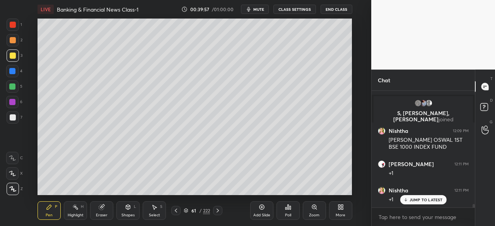
click at [220, 208] on icon at bounding box center [218, 211] width 6 height 6
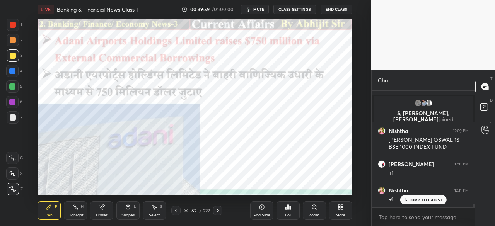
click at [13, 25] on div at bounding box center [13, 25] width 6 height 6
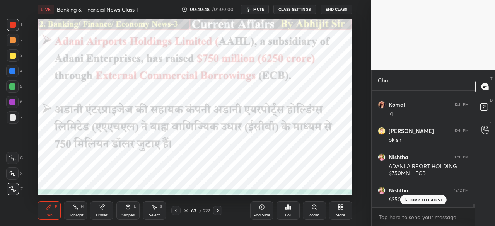
scroll to position [3962, 0]
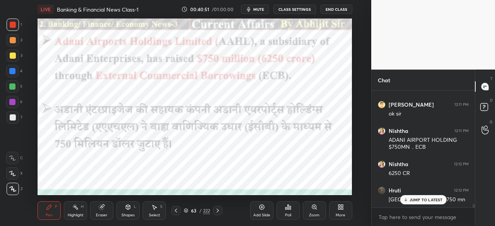
click at [217, 210] on icon at bounding box center [218, 211] width 6 height 6
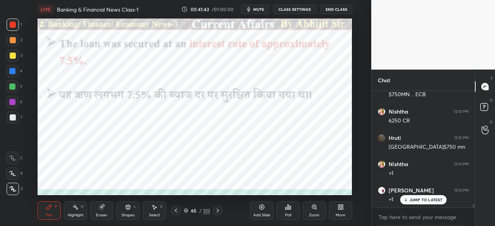
scroll to position [4041, 0]
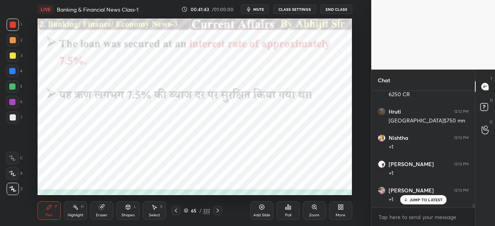
click at [219, 211] on icon at bounding box center [218, 211] width 2 height 4
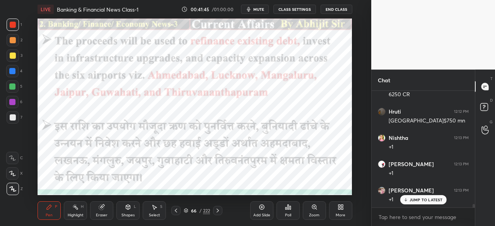
scroll to position [4067, 0]
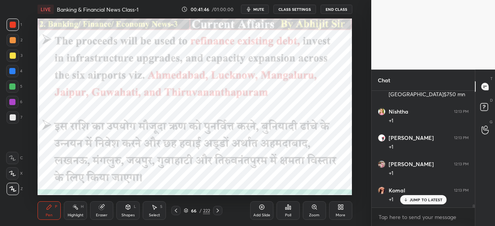
click at [13, 70] on div at bounding box center [12, 71] width 6 height 6
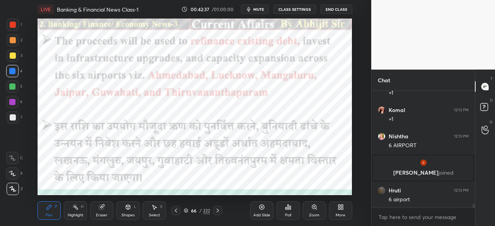
scroll to position [4002, 0]
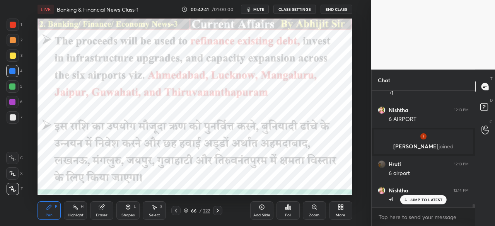
click at [219, 210] on icon at bounding box center [218, 211] width 6 height 6
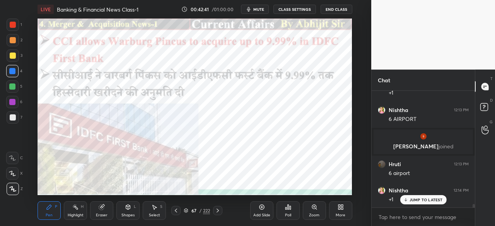
scroll to position [4028, 0]
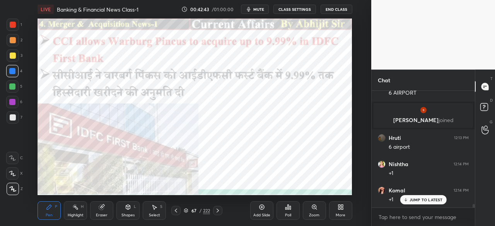
click at [15, 26] on div at bounding box center [13, 25] width 6 height 6
click at [217, 211] on icon at bounding box center [218, 211] width 6 height 6
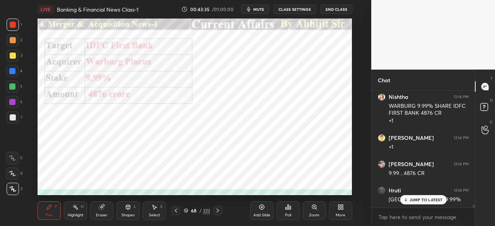
scroll to position [4174, 0]
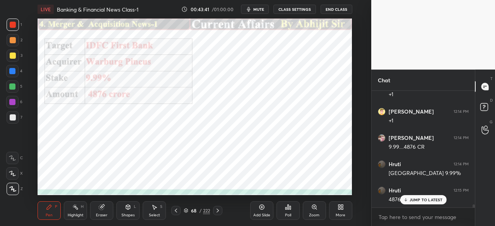
click at [219, 212] on icon at bounding box center [218, 211] width 6 height 6
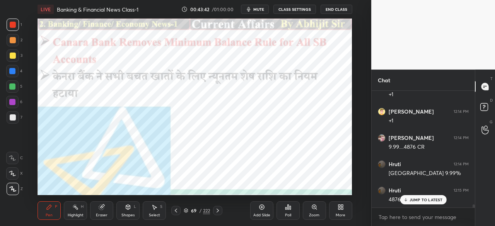
click at [14, 68] on div at bounding box center [12, 71] width 6 height 6
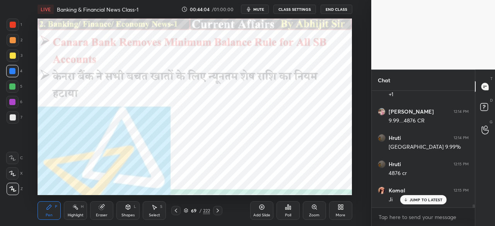
click at [219, 209] on icon at bounding box center [218, 211] width 6 height 6
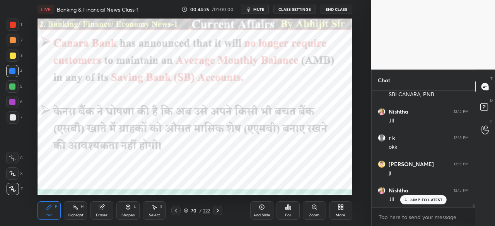
scroll to position [4385, 0]
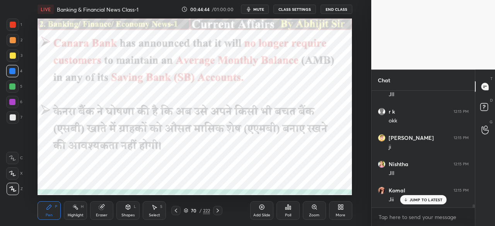
click at [218, 211] on icon at bounding box center [218, 211] width 6 height 6
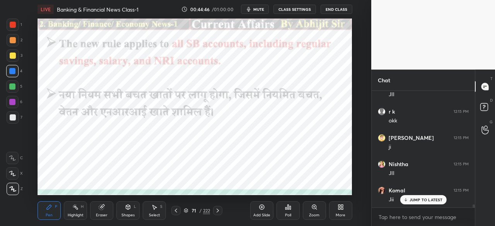
scroll to position [4411, 0]
click at [411, 202] on p "JUMP TO LATEST" at bounding box center [426, 200] width 33 height 5
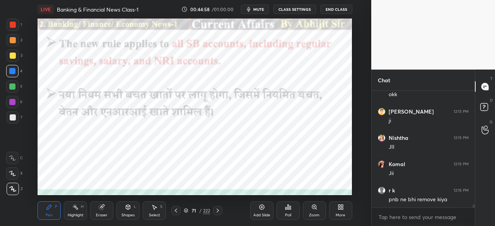
click at [178, 210] on icon at bounding box center [176, 211] width 6 height 6
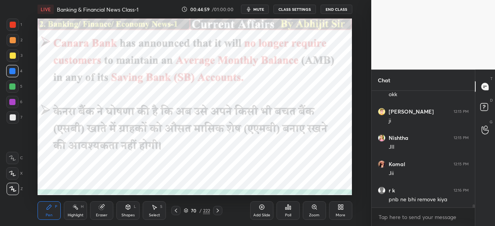
click at [174, 210] on icon at bounding box center [176, 211] width 6 height 6
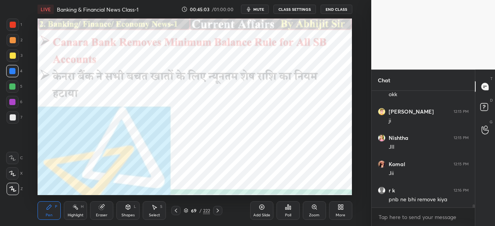
click at [216, 211] on icon at bounding box center [218, 211] width 6 height 6
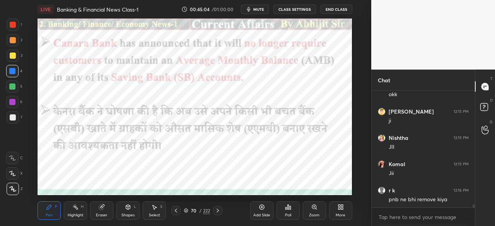
click at [215, 209] on icon at bounding box center [218, 211] width 6 height 6
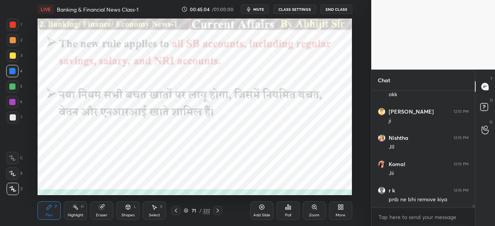
click at [217, 210] on icon at bounding box center [218, 211] width 6 height 6
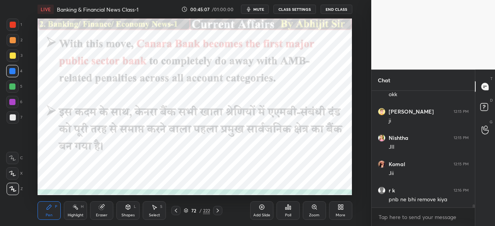
click at [220, 210] on icon at bounding box center [218, 211] width 6 height 6
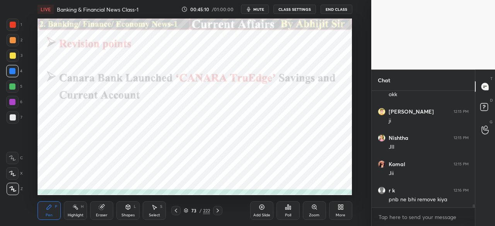
click at [219, 212] on icon at bounding box center [218, 211] width 6 height 6
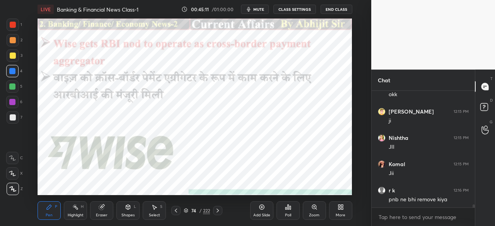
click at [9, 25] on div at bounding box center [13, 25] width 12 height 12
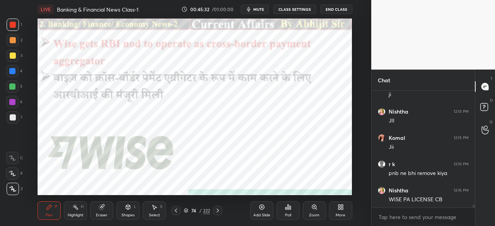
click at [220, 210] on icon at bounding box center [218, 211] width 6 height 6
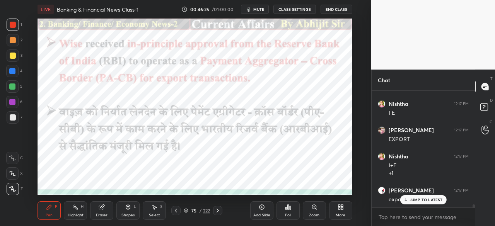
scroll to position [4603, 0]
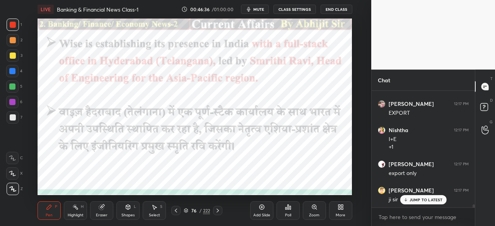
click at [219, 212] on icon at bounding box center [218, 211] width 6 height 6
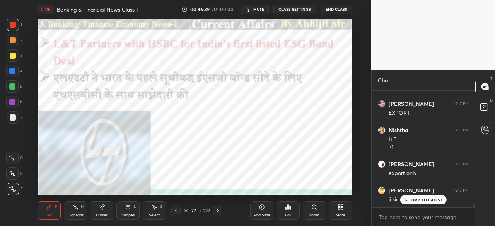
click at [12, 72] on div at bounding box center [12, 71] width 6 height 6
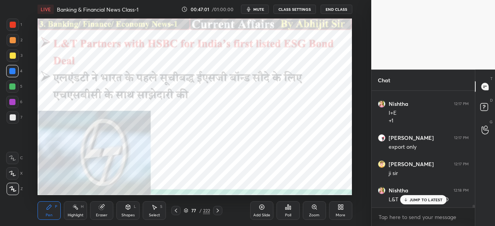
scroll to position [4656, 0]
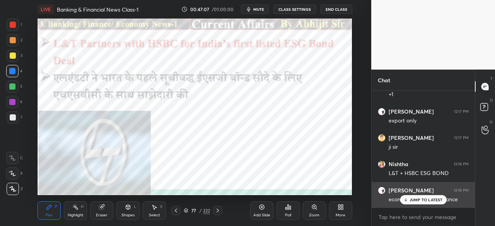
click at [412, 199] on p "JUMP TO LATEST" at bounding box center [426, 200] width 33 height 5
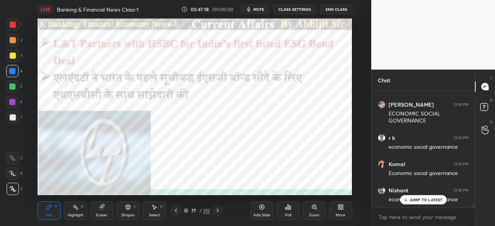
scroll to position [4801, 0]
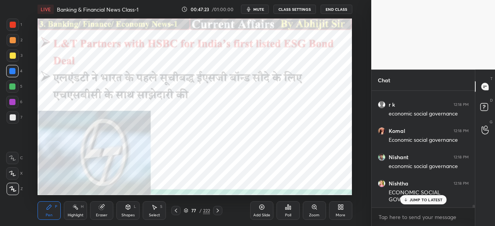
click at [219, 211] on icon at bounding box center [218, 211] width 6 height 6
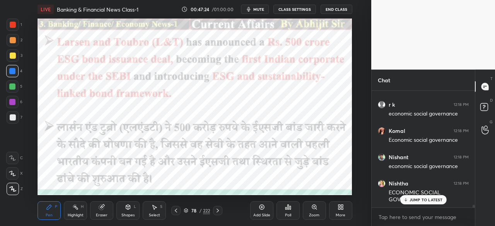
click at [14, 24] on div at bounding box center [13, 25] width 6 height 6
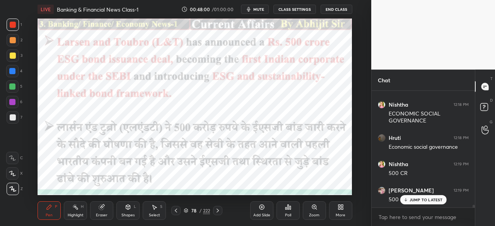
scroll to position [4913, 0]
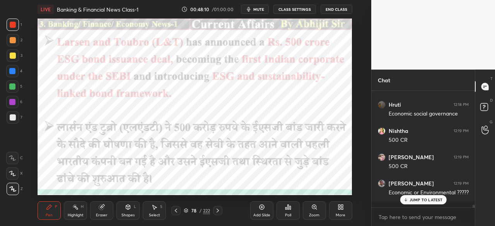
click at [261, 212] on div "Add Slide" at bounding box center [261, 211] width 23 height 19
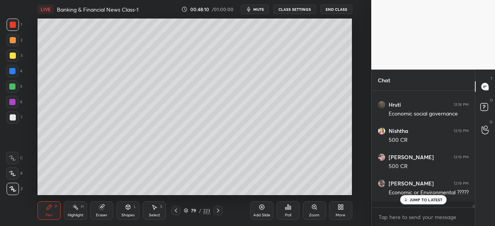
click at [14, 57] on div at bounding box center [13, 56] width 6 height 6
click at [176, 212] on icon at bounding box center [176, 211] width 2 height 4
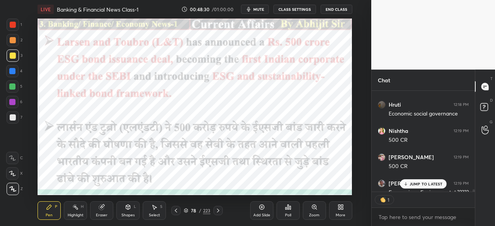
scroll to position [3, 2]
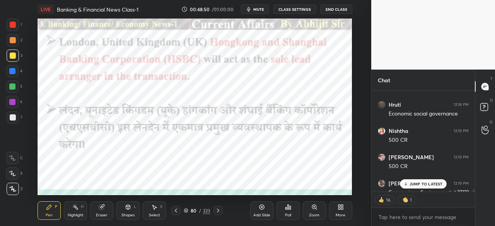
click at [12, 70] on div at bounding box center [12, 71] width 6 height 6
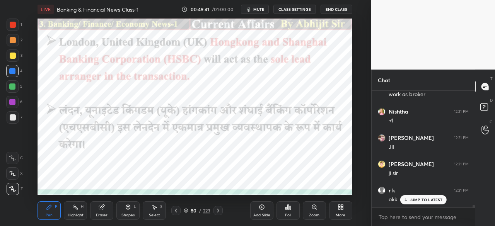
scroll to position [5071, 0]
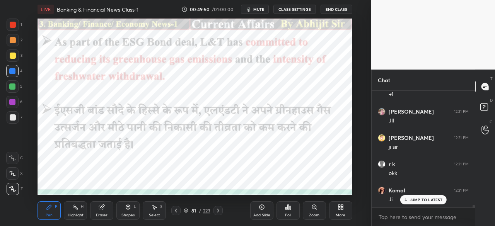
click at [13, 24] on div at bounding box center [13, 25] width 6 height 6
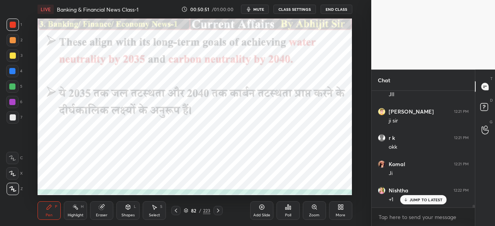
scroll to position [5125, 0]
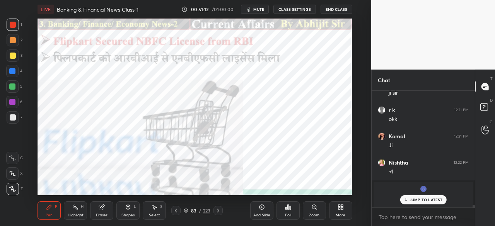
click at [12, 72] on div at bounding box center [12, 71] width 6 height 6
click at [218, 212] on icon at bounding box center [218, 211] width 6 height 6
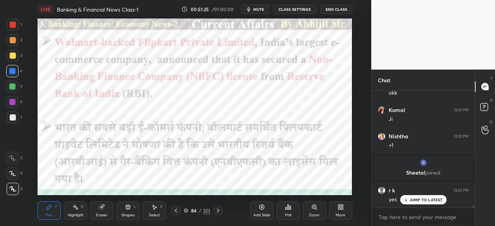
scroll to position [5178, 0]
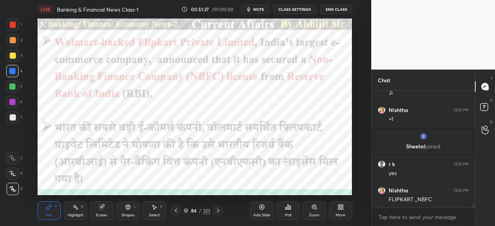
click at [220, 210] on icon at bounding box center [218, 211] width 6 height 6
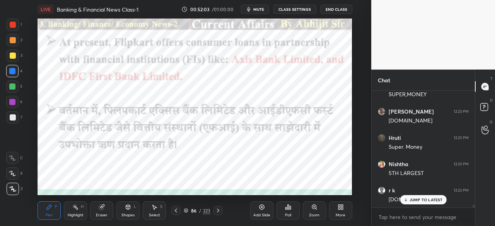
scroll to position [5337, 0]
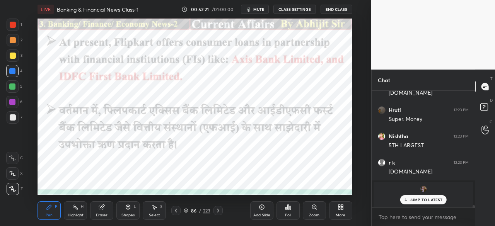
click at [219, 210] on icon at bounding box center [218, 211] width 6 height 6
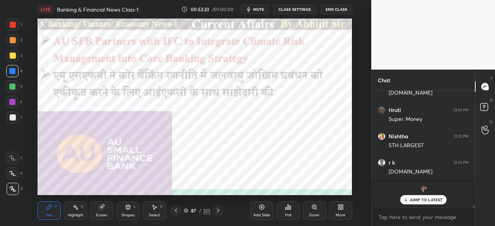
click at [15, 23] on div at bounding box center [13, 25] width 6 height 6
click at [13, 71] on div at bounding box center [12, 71] width 6 height 6
click at [419, 201] on p "JUMP TO LATEST" at bounding box center [426, 200] width 33 height 5
click at [218, 212] on icon at bounding box center [218, 211] width 2 height 4
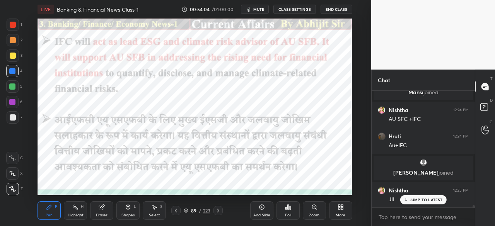
scroll to position [5470, 0]
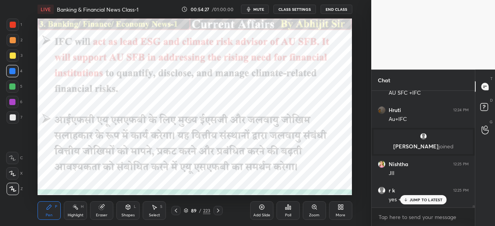
click at [218, 212] on icon at bounding box center [218, 211] width 6 height 6
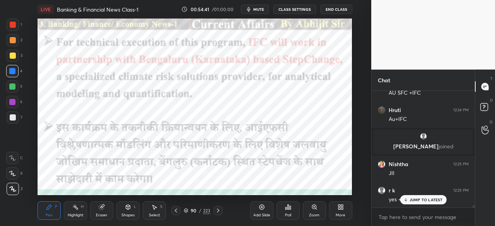
click at [218, 208] on icon at bounding box center [218, 211] width 6 height 6
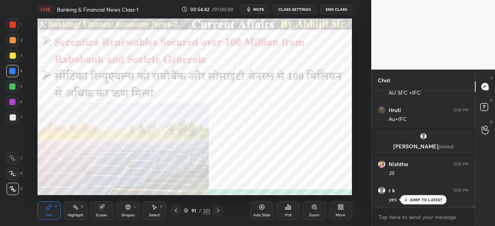
click at [176, 208] on icon at bounding box center [176, 211] width 6 height 6
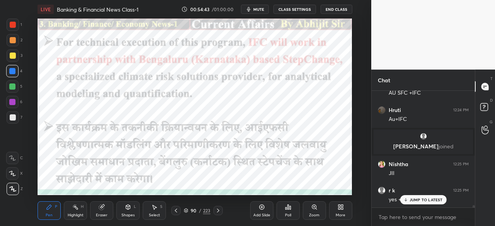
click at [261, 208] on icon at bounding box center [262, 207] width 6 height 6
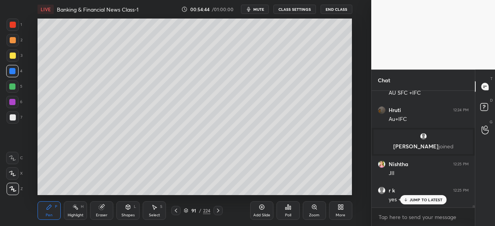
click at [12, 56] on div at bounding box center [13, 56] width 6 height 6
click at [181, 212] on div "91 / 224" at bounding box center [196, 210] width 51 height 9
click at [179, 209] on div at bounding box center [175, 210] width 9 height 9
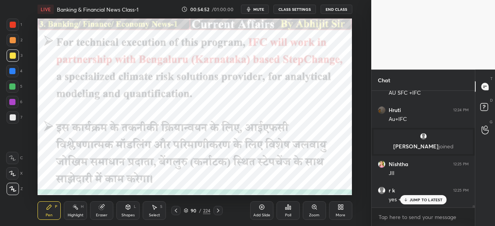
click at [178, 208] on icon at bounding box center [176, 211] width 6 height 6
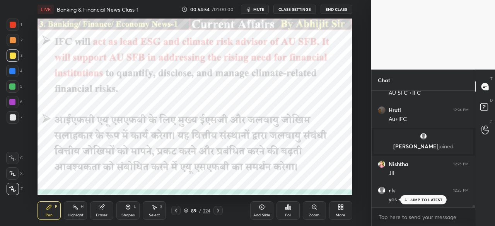
click at [220, 211] on icon at bounding box center [218, 211] width 6 height 6
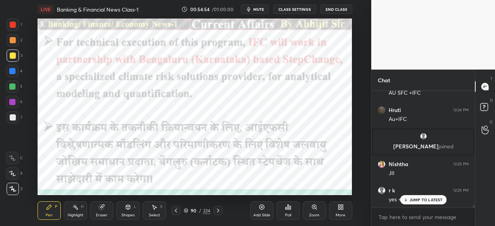
click at [221, 212] on icon at bounding box center [218, 211] width 6 height 6
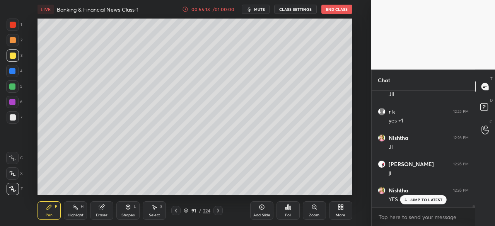
scroll to position [5575, 0]
click at [176, 213] on icon at bounding box center [176, 211] width 6 height 6
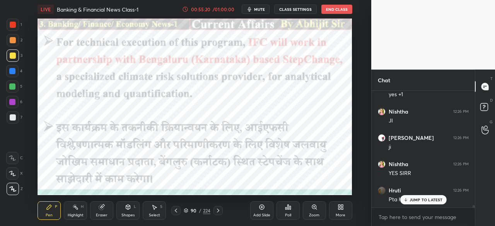
click at [176, 210] on icon at bounding box center [176, 211] width 2 height 4
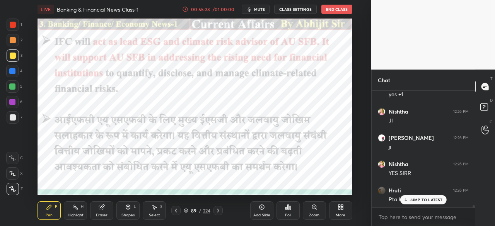
click at [215, 209] on icon at bounding box center [218, 211] width 6 height 6
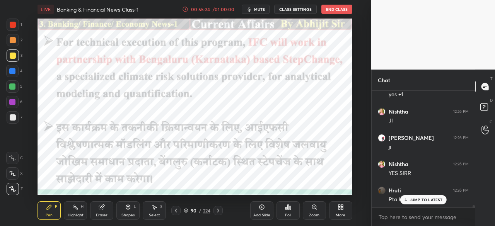
click at [216, 210] on icon at bounding box center [218, 211] width 6 height 6
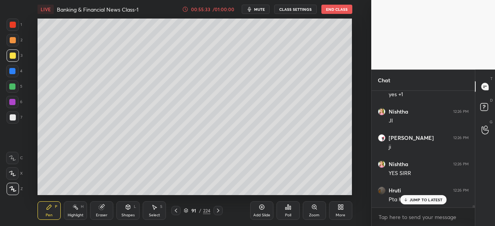
scroll to position [5602, 0]
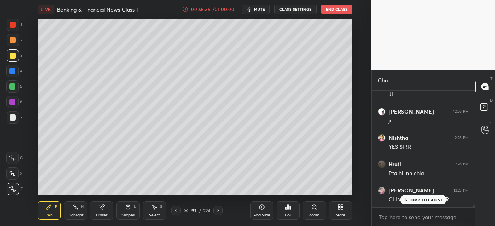
click at [176, 212] on icon at bounding box center [176, 211] width 6 height 6
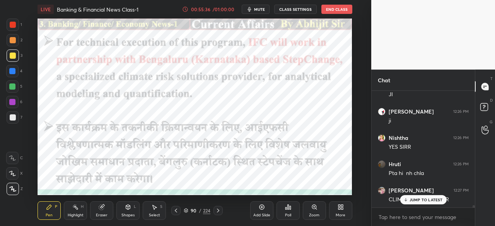
click at [219, 213] on icon at bounding box center [218, 211] width 6 height 6
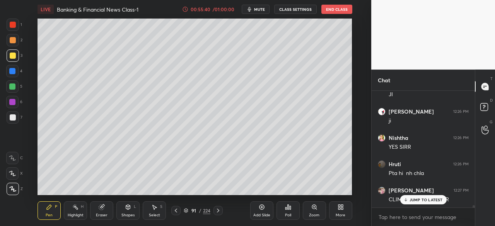
click at [174, 210] on icon at bounding box center [176, 211] width 6 height 6
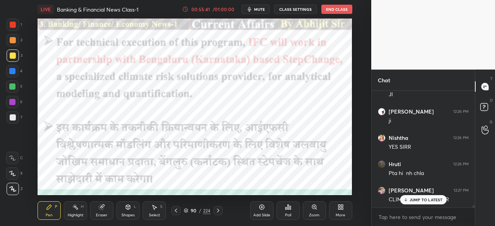
click at [220, 210] on icon at bounding box center [218, 211] width 6 height 6
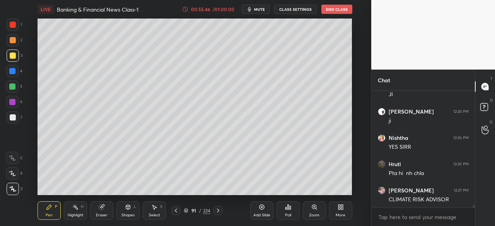
scroll to position [5628, 0]
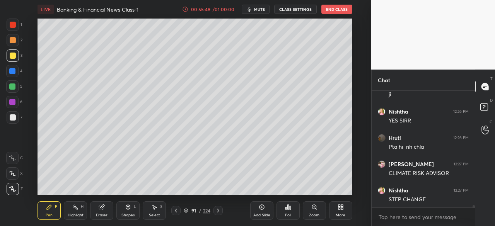
click at [218, 212] on icon at bounding box center [218, 211] width 2 height 4
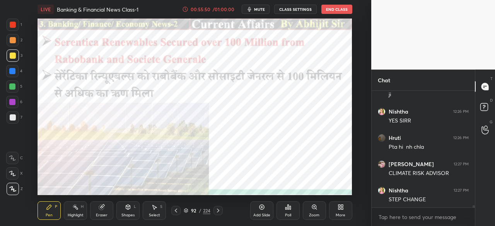
click at [14, 25] on div at bounding box center [13, 25] width 6 height 6
click at [12, 75] on div at bounding box center [12, 71] width 12 height 12
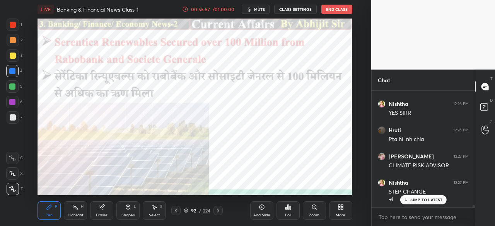
scroll to position [5676, 0]
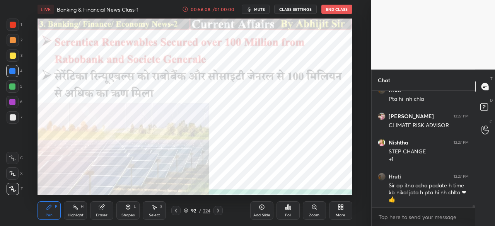
click at [219, 211] on icon at bounding box center [218, 211] width 6 height 6
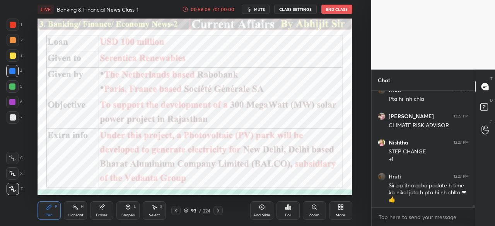
click at [11, 22] on div at bounding box center [13, 25] width 6 height 6
click at [12, 73] on div at bounding box center [12, 71] width 6 height 6
click at [15, 24] on div at bounding box center [13, 25] width 6 height 6
click at [9, 72] on div at bounding box center [12, 71] width 6 height 6
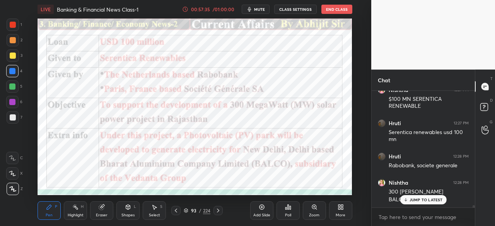
scroll to position [5829, 0]
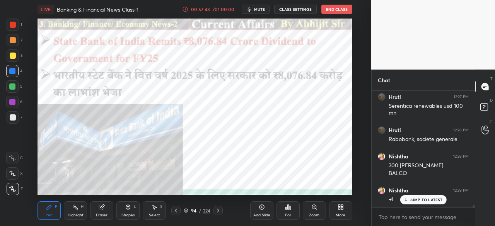
click at [217, 210] on icon at bounding box center [218, 211] width 6 height 6
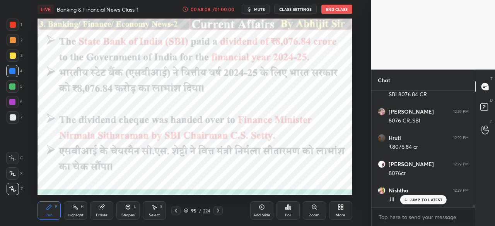
scroll to position [5968, 0]
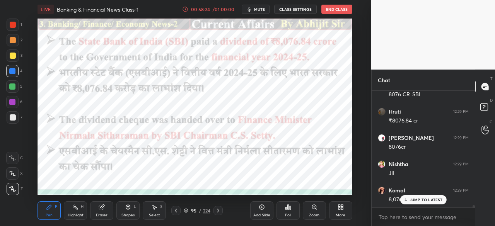
click at [218, 211] on icon at bounding box center [218, 211] width 6 height 6
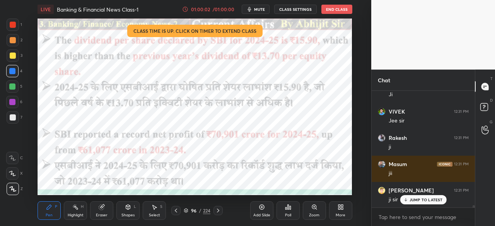
scroll to position [6321, 0]
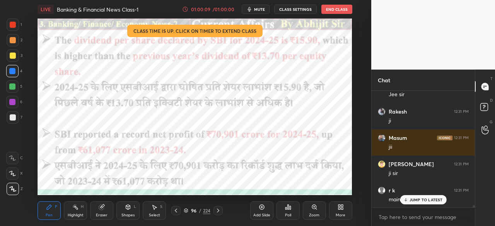
drag, startPoint x: 412, startPoint y: 201, endPoint x: 353, endPoint y: 203, distance: 59.2
click at [412, 201] on p "JUMP TO LATEST" at bounding box center [426, 200] width 33 height 5
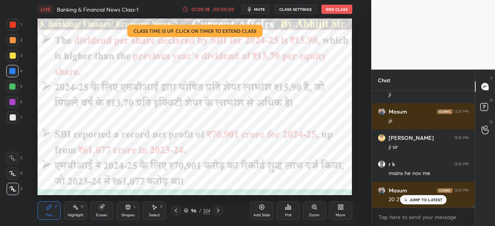
click at [204, 9] on div "01:00:18" at bounding box center [201, 9] width 22 height 5
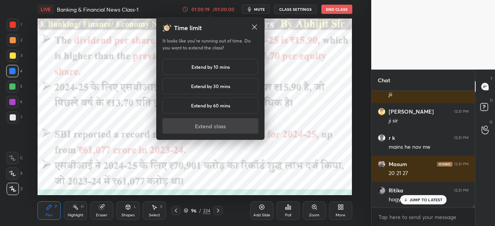
scroll to position [6400, 0]
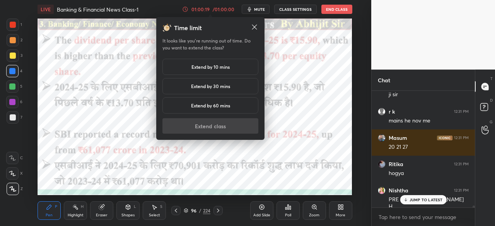
click at [200, 65] on h5 "Extend by 10 mins" at bounding box center [210, 66] width 38 height 7
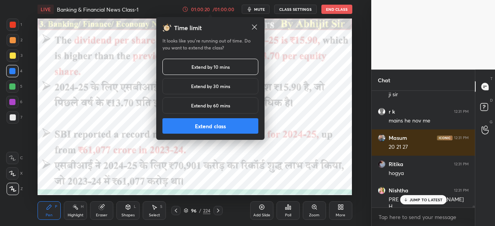
click at [209, 130] on button "Extend class" at bounding box center [210, 125] width 96 height 15
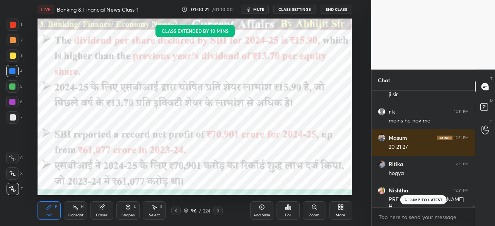
click at [408, 203] on div "JUMP TO LATEST" at bounding box center [423, 199] width 46 height 9
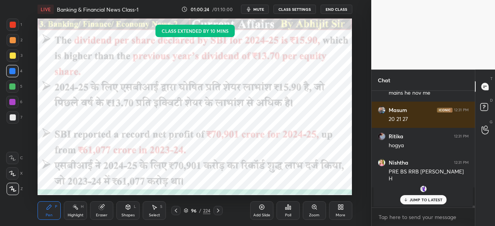
click at [219, 212] on icon at bounding box center [218, 211] width 6 height 6
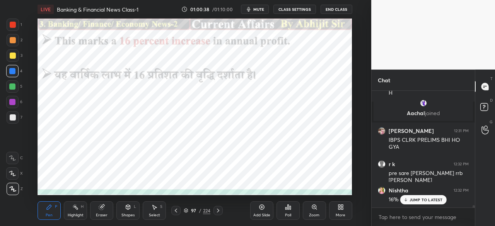
scroll to position [5795, 0]
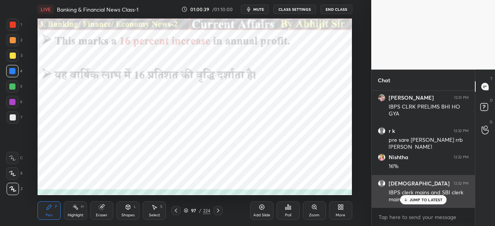
drag, startPoint x: 414, startPoint y: 200, endPoint x: 403, endPoint y: 199, distance: 10.1
click at [412, 199] on p "JUMP TO LATEST" at bounding box center [426, 200] width 33 height 5
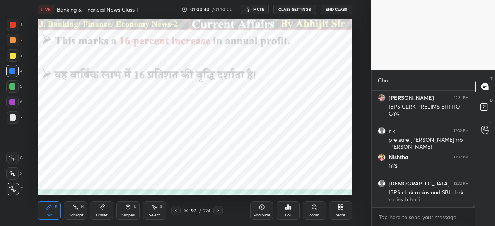
click at [219, 211] on icon at bounding box center [218, 211] width 6 height 6
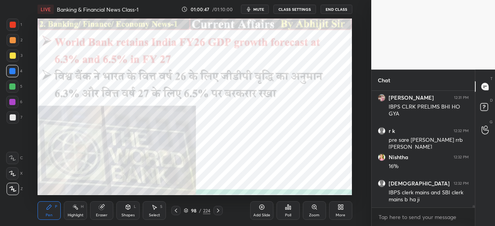
scroll to position [5822, 0]
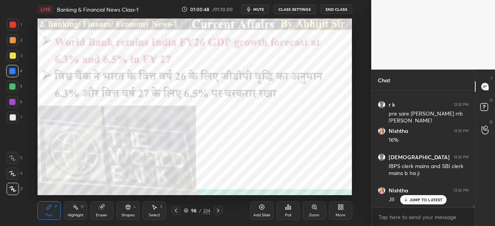
click at [219, 212] on icon at bounding box center [218, 211] width 6 height 6
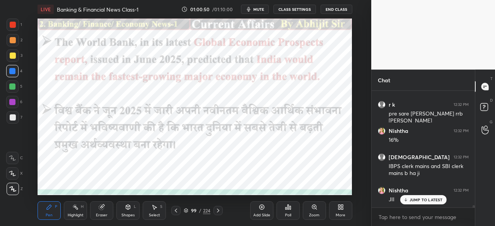
click at [216, 212] on icon at bounding box center [218, 211] width 6 height 6
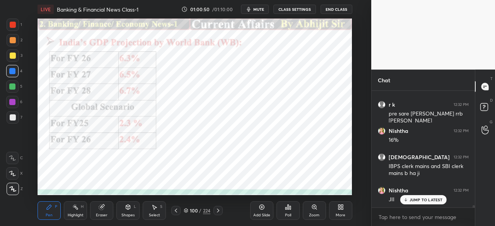
click at [220, 213] on icon at bounding box center [218, 211] width 6 height 6
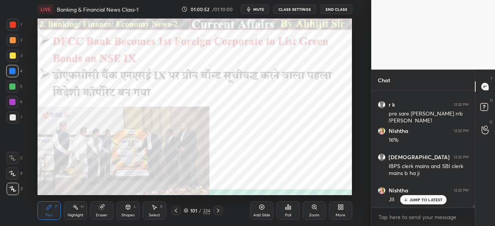
click at [176, 211] on icon at bounding box center [176, 211] width 6 height 6
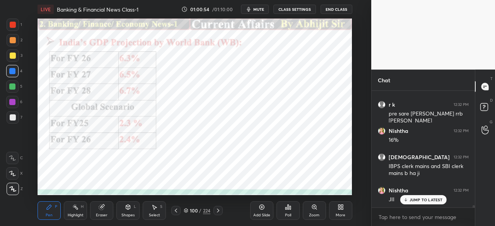
click at [215, 212] on div at bounding box center [218, 210] width 9 height 9
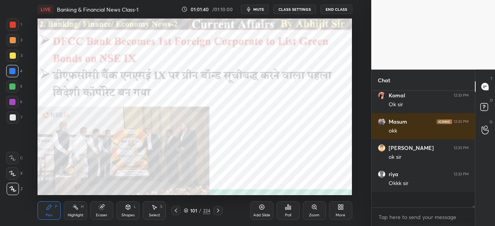
scroll to position [6408, 0]
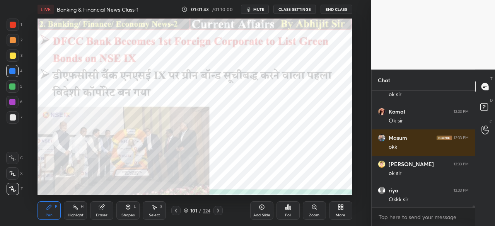
click at [328, 12] on button "End Class" at bounding box center [337, 9] width 32 height 9
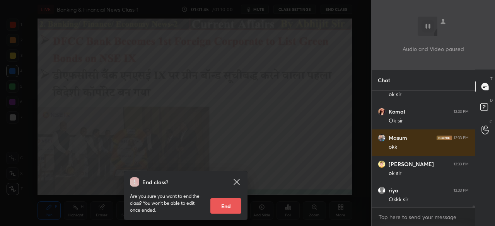
click at [230, 193] on div "Are you sure you want to end the class? You won’t be able to edit once ended. E…" at bounding box center [185, 200] width 111 height 27
click at [229, 205] on button "End" at bounding box center [225, 205] width 31 height 15
type textarea "x"
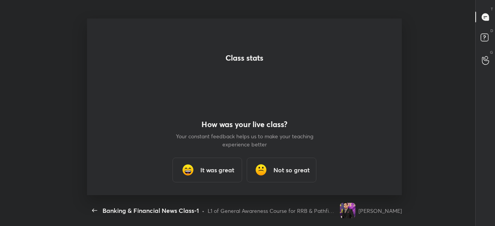
scroll to position [0, 0]
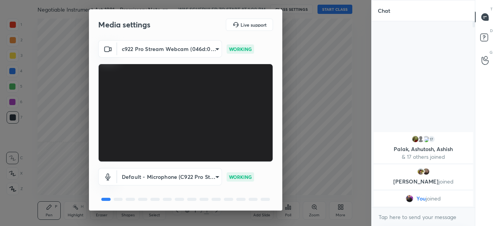
scroll to position [27, 0]
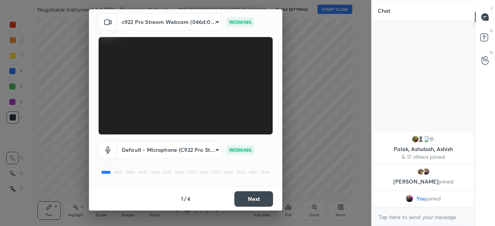
click at [258, 205] on button "Next" at bounding box center [253, 198] width 39 height 15
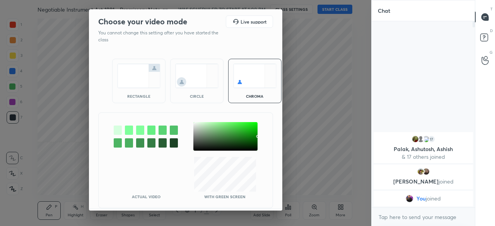
click at [133, 87] on img at bounding box center [138, 76] width 43 height 24
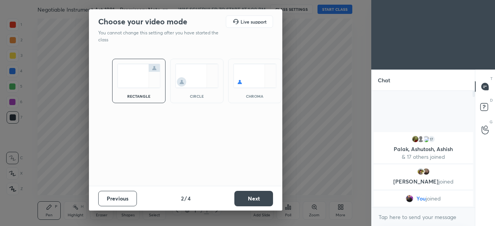
click at [250, 194] on button "Next" at bounding box center [253, 198] width 39 height 15
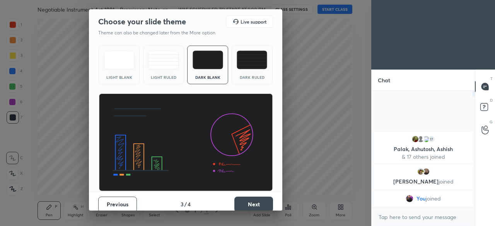
click at [251, 198] on button "Next" at bounding box center [253, 204] width 39 height 15
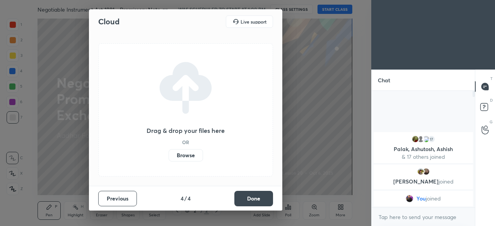
click at [185, 155] on label "Browse" at bounding box center [186, 155] width 34 height 12
click at [169, 155] on input "Browse" at bounding box center [169, 155] width 0 height 12
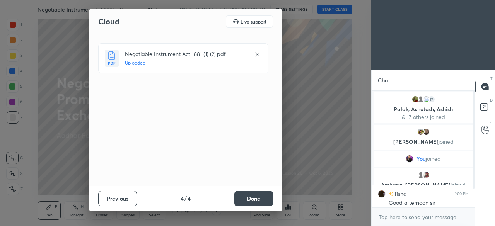
click at [248, 195] on button "Done" at bounding box center [253, 198] width 39 height 15
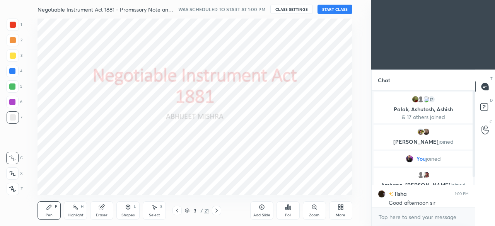
click at [327, 10] on button "START CLASS" at bounding box center [335, 9] width 35 height 9
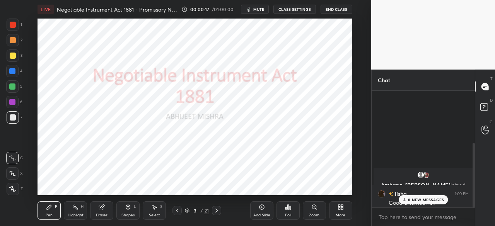
scroll to position [95, 0]
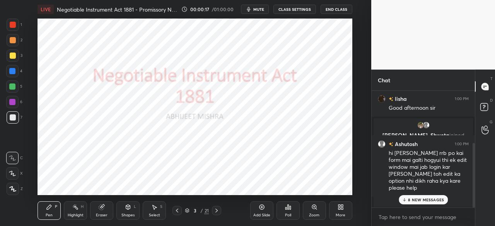
drag, startPoint x: 474, startPoint y: 136, endPoint x: 473, endPoint y: 195, distance: 59.6
click at [472, 198] on div at bounding box center [472, 149] width 5 height 117
click at [413, 199] on p "8 NEW MESSAGES" at bounding box center [426, 200] width 36 height 5
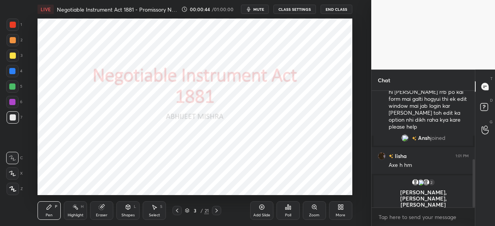
scroll to position [168, 0]
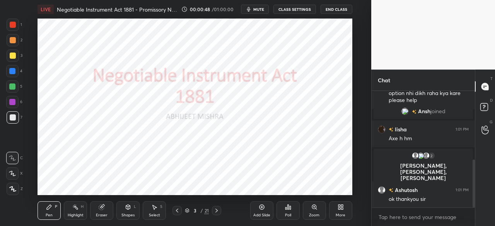
click at [11, 73] on div at bounding box center [12, 71] width 6 height 6
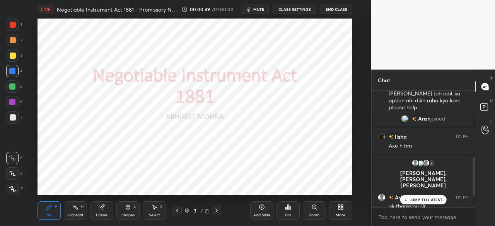
click at [16, 189] on icon at bounding box center [12, 188] width 7 height 5
click at [422, 201] on p "JUMP TO LATEST" at bounding box center [426, 200] width 33 height 5
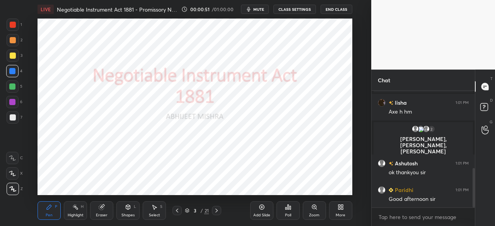
drag, startPoint x: 473, startPoint y: 176, endPoint x: 470, endPoint y: 205, distance: 29.6
click at [471, 209] on div "Ashutosh 1:00 PM hi sir ibps rrb po kai form mai galti hogyui thi ek edit windo…" at bounding box center [423, 158] width 103 height 135
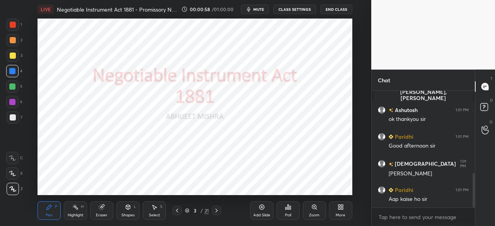
scroll to position [308, 0]
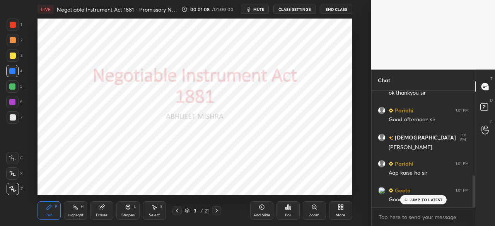
click at [419, 202] on p "JUMP TO LATEST" at bounding box center [426, 200] width 33 height 5
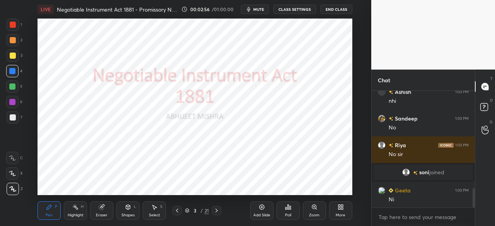
scroll to position [610, 0]
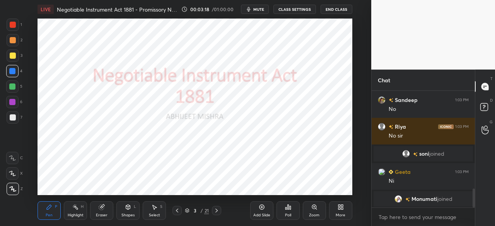
drag, startPoint x: 14, startPoint y: 25, endPoint x: 13, endPoint y: 29, distance: 4.2
click at [14, 25] on div at bounding box center [13, 25] width 6 height 6
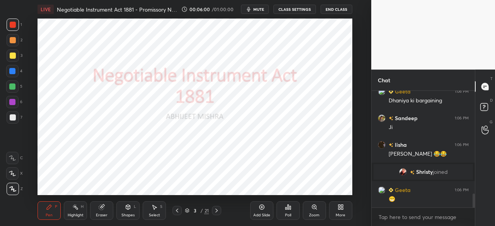
scroll to position [883, 0]
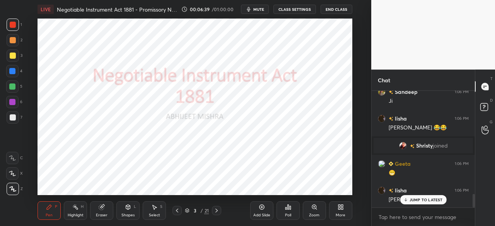
drag, startPoint x: 258, startPoint y: 207, endPoint x: 251, endPoint y: 200, distance: 10.7
click at [258, 205] on div "Add Slide" at bounding box center [261, 211] width 23 height 19
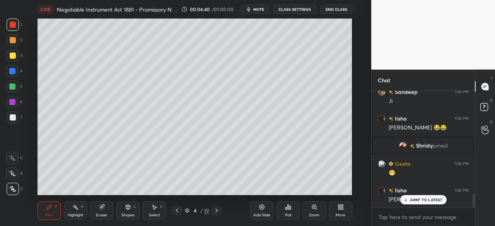
click at [13, 58] on div at bounding box center [13, 56] width 6 height 6
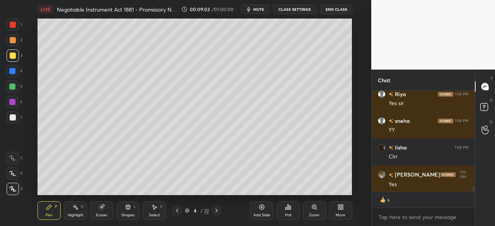
scroll to position [1649, 0]
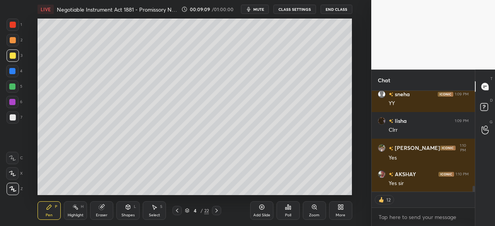
click at [259, 211] on div "Add Slide" at bounding box center [261, 211] width 23 height 19
click at [14, 56] on div at bounding box center [13, 56] width 6 height 6
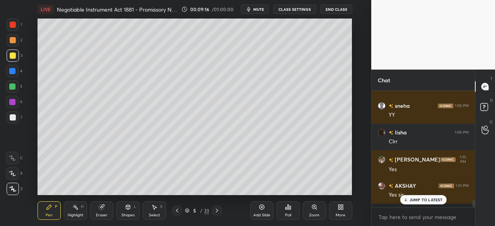
scroll to position [1633, 0]
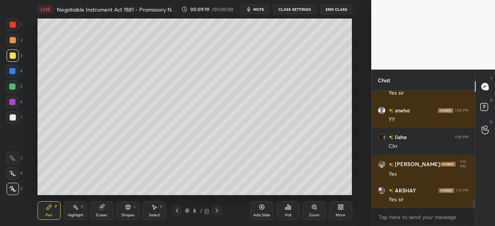
click at [216, 210] on icon at bounding box center [217, 211] width 6 height 6
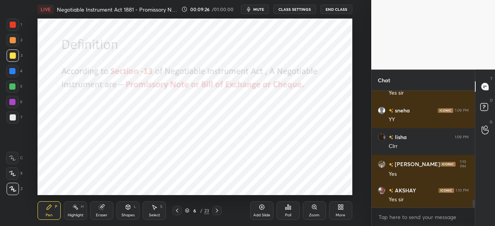
click at [12, 70] on div at bounding box center [12, 71] width 6 height 6
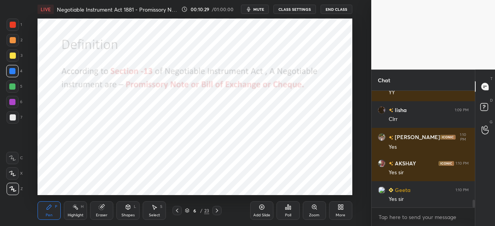
click at [258, 205] on div "Add Slide" at bounding box center [261, 211] width 23 height 19
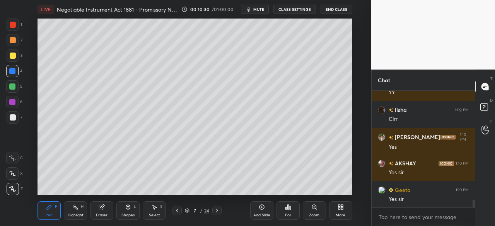
click at [11, 55] on div at bounding box center [13, 56] width 6 height 6
click at [176, 210] on icon at bounding box center [177, 211] width 6 height 6
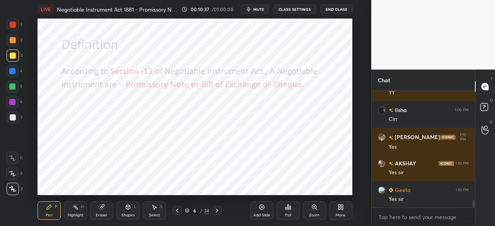
click at [215, 211] on icon at bounding box center [217, 211] width 6 height 6
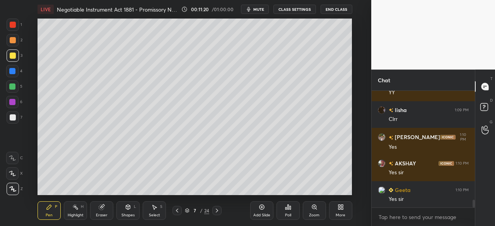
click at [259, 211] on div "Add Slide" at bounding box center [261, 211] width 23 height 19
click at [12, 56] on div at bounding box center [13, 56] width 6 height 6
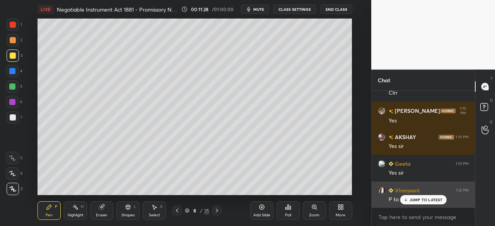
click at [409, 200] on div "JUMP TO LATEST" at bounding box center [423, 199] width 46 height 9
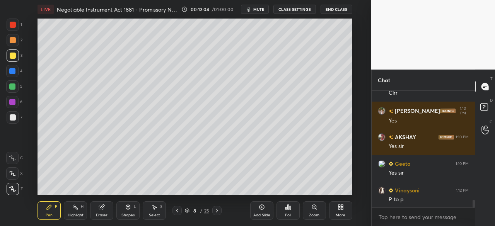
click at [174, 207] on div at bounding box center [177, 210] width 9 height 9
click at [215, 211] on icon at bounding box center [217, 211] width 6 height 6
click at [176, 212] on icon at bounding box center [177, 211] width 6 height 6
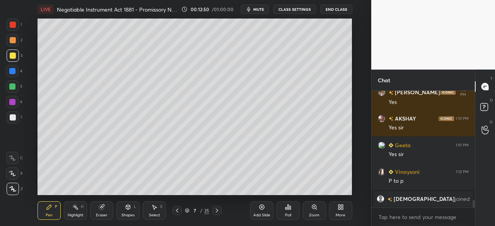
click at [214, 211] on icon at bounding box center [217, 211] width 6 height 6
click at [217, 212] on icon at bounding box center [217, 211] width 6 height 6
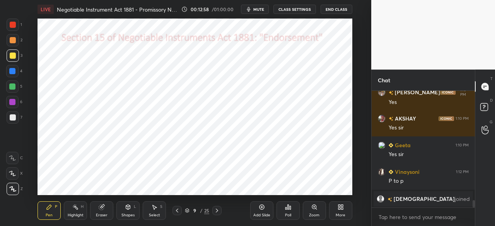
click at [176, 212] on icon at bounding box center [177, 211] width 6 height 6
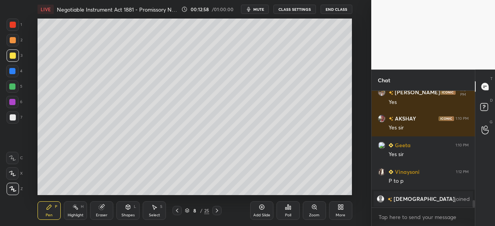
click at [177, 212] on icon at bounding box center [177, 211] width 6 height 6
click at [217, 212] on icon at bounding box center [217, 211] width 6 height 6
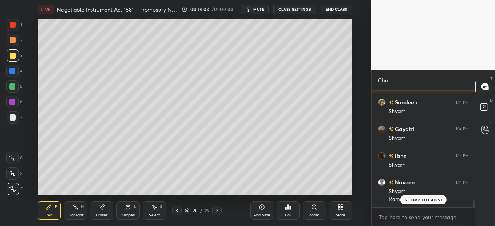
scroll to position [1704, 0]
click at [176, 212] on icon at bounding box center [177, 211] width 6 height 6
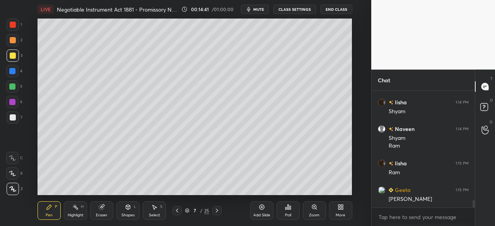
scroll to position [1750, 0]
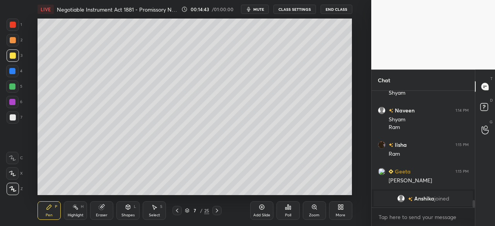
click at [176, 213] on icon at bounding box center [177, 211] width 6 height 6
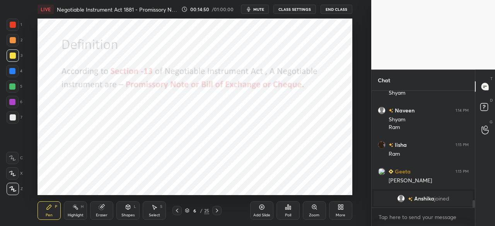
click at [218, 212] on icon at bounding box center [217, 211] width 6 height 6
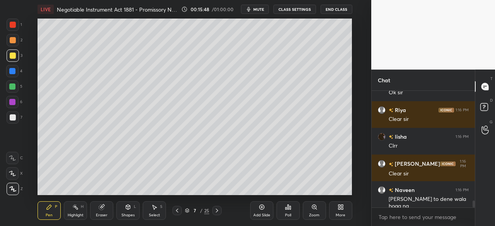
scroll to position [1836, 0]
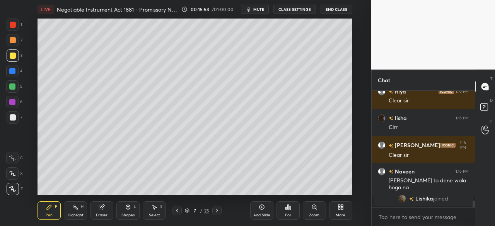
click at [176, 212] on icon at bounding box center [177, 211] width 6 height 6
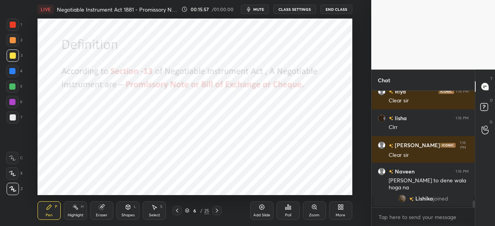
click at [176, 210] on icon at bounding box center [177, 211] width 6 height 6
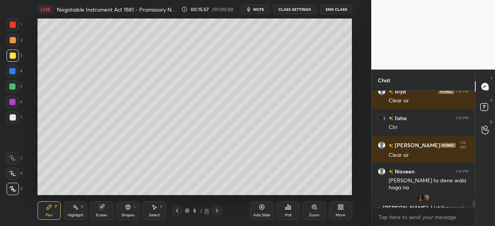
scroll to position [1845, 0]
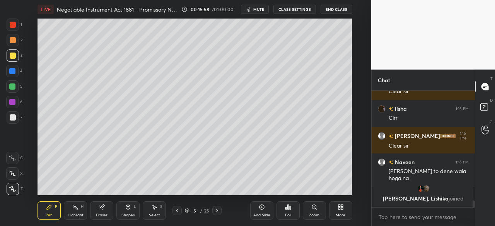
click at [218, 209] on icon at bounding box center [217, 211] width 6 height 6
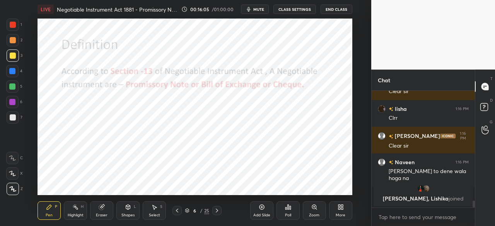
click at [216, 211] on icon at bounding box center [217, 211] width 6 height 6
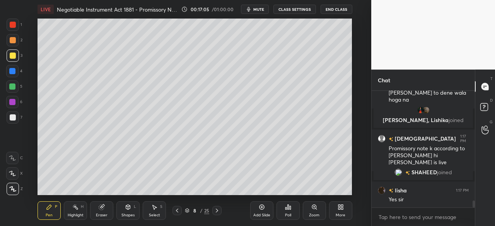
scroll to position [1891, 0]
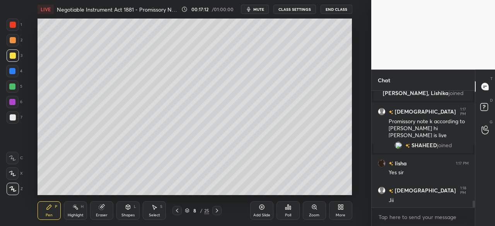
click at [178, 212] on icon at bounding box center [177, 211] width 6 height 6
click at [257, 214] on div "Add Slide" at bounding box center [261, 216] width 17 height 4
click at [11, 56] on div at bounding box center [13, 56] width 6 height 6
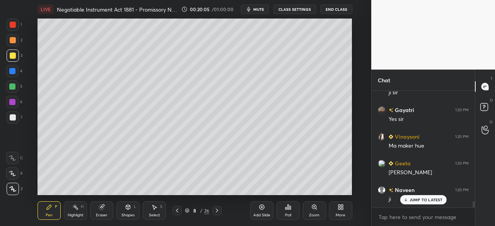
scroll to position [2077, 0]
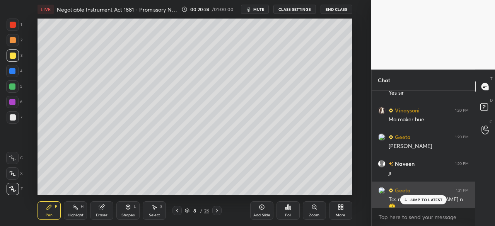
click at [405, 203] on div "JUMP TO LATEST" at bounding box center [423, 199] width 46 height 9
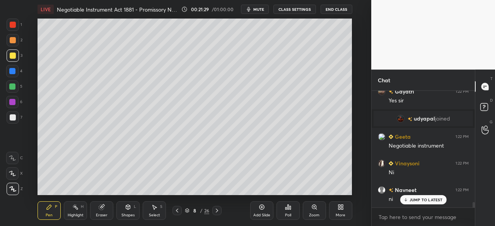
scroll to position [2332, 0]
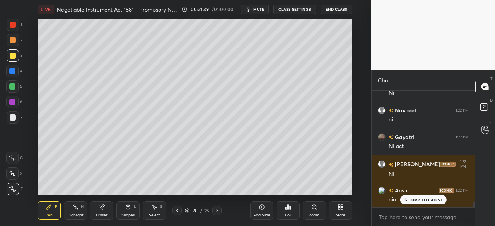
click at [260, 212] on div "Add Slide" at bounding box center [261, 211] width 23 height 19
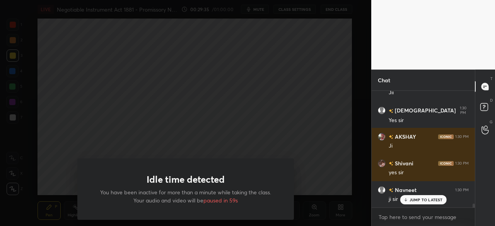
scroll to position [3467, 0]
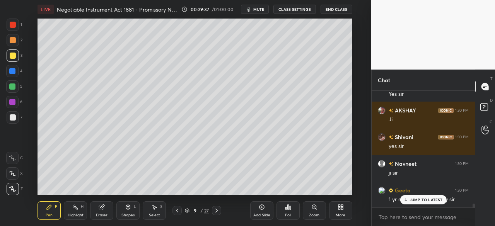
click at [405, 200] on icon at bounding box center [405, 200] width 5 height 5
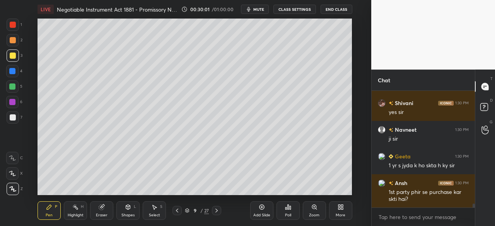
scroll to position [3528, 0]
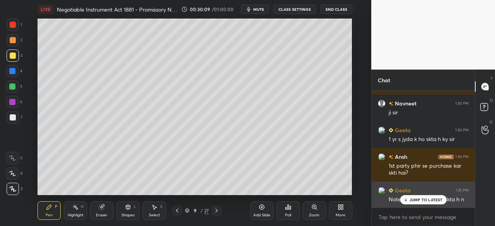
drag, startPoint x: 413, startPoint y: 200, endPoint x: 373, endPoint y: 197, distance: 40.4
click at [412, 200] on p "JUMP TO LATEST" at bounding box center [426, 200] width 33 height 5
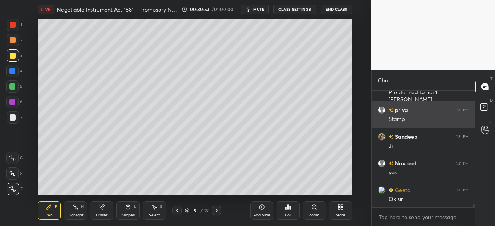
scroll to position [3741, 0]
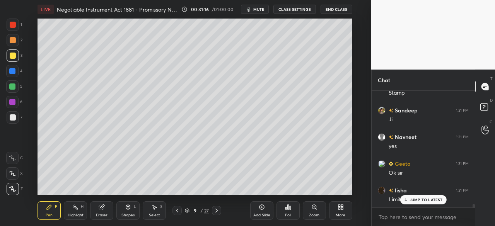
click at [217, 212] on icon at bounding box center [217, 211] width 6 height 6
click at [218, 211] on icon at bounding box center [217, 211] width 6 height 6
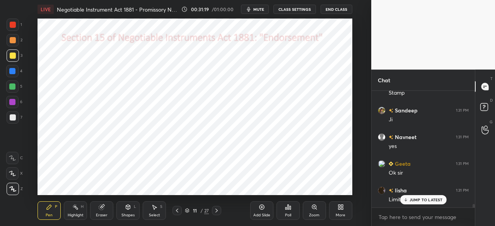
click at [13, 26] on div at bounding box center [13, 25] width 6 height 6
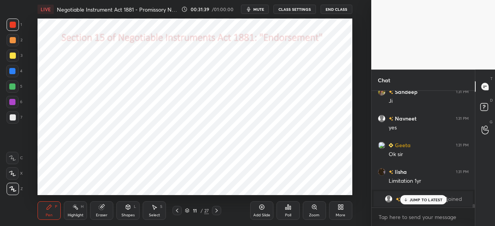
click at [219, 212] on icon at bounding box center [217, 211] width 6 height 6
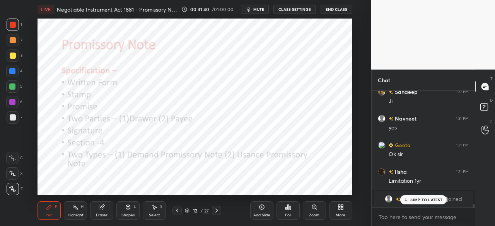
click at [177, 211] on icon at bounding box center [177, 211] width 6 height 6
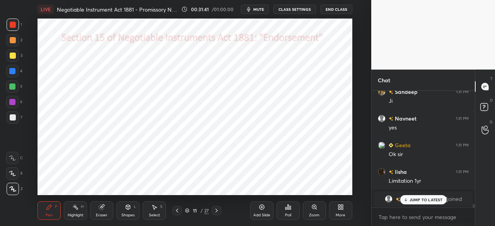
click at [216, 212] on icon at bounding box center [217, 211] width 6 height 6
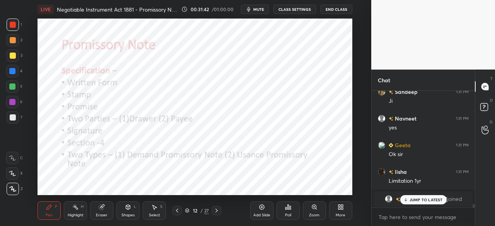
click at [14, 25] on div at bounding box center [13, 25] width 6 height 6
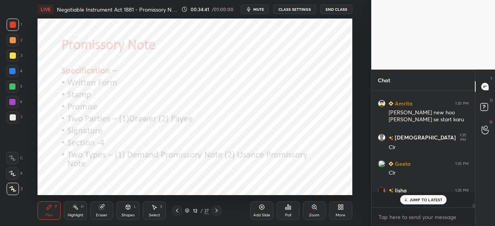
scroll to position [3927, 0]
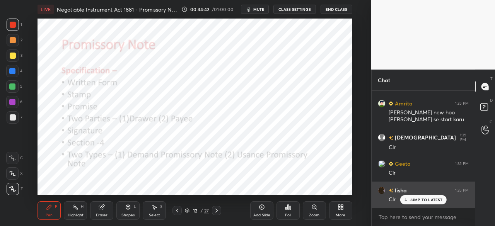
click at [422, 202] on p "JUMP TO LATEST" at bounding box center [426, 200] width 33 height 5
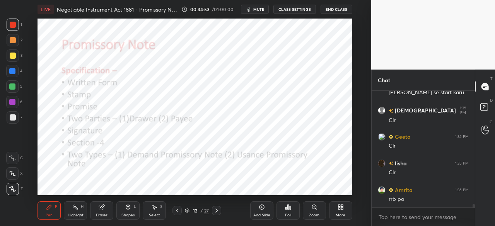
scroll to position [3962, 0]
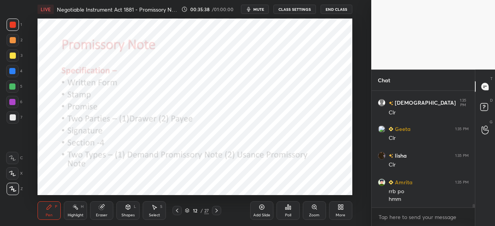
click at [258, 210] on div "Add Slide" at bounding box center [261, 211] width 23 height 19
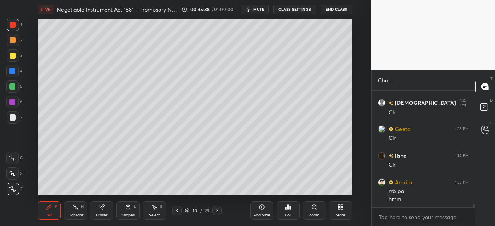
click at [11, 58] on div at bounding box center [13, 56] width 6 height 6
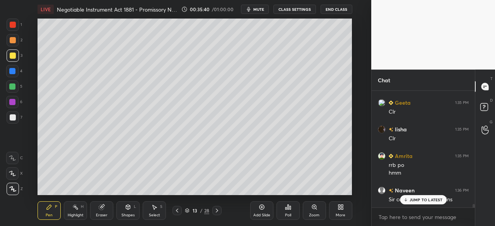
drag, startPoint x: 414, startPoint y: 200, endPoint x: 348, endPoint y: 189, distance: 66.6
click at [414, 200] on p "JUMP TO LATEST" at bounding box center [426, 200] width 33 height 5
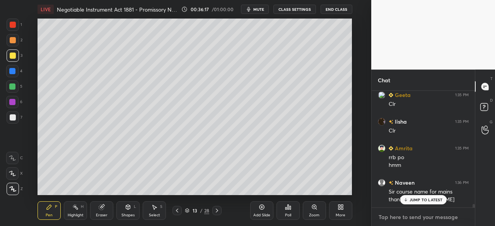
type textarea "x"
click at [412, 218] on textarea at bounding box center [423, 217] width 91 height 12
paste textarea "https://unacademy.com/course/general-awareness-course-for-rrb-pathfinder/7WOXWT…"
type textarea "https://unacademy.com/course/general-awareness-course-for-rrb-pathfinder/7WOXWT…"
type textarea "x"
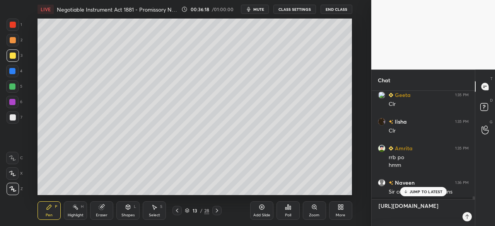
scroll to position [2, 2]
type textarea "https://unacademy.com/course/general-awareness-course-for-rrb-pathfinder/7WOXWT…"
type textarea "x"
click at [419, 194] on div "priya 1:31 PM Stamp Sandeep 1:31 PM Ji Navneet 1:31 PM yes Geeta 1:31 PM Ok sir…" at bounding box center [423, 158] width 103 height 135
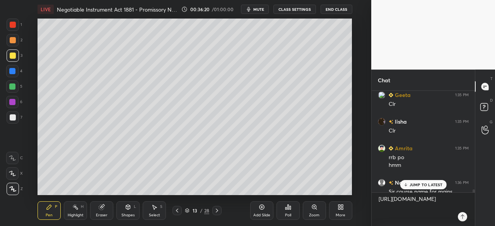
click at [418, 186] on p "JUMP TO LATEST" at bounding box center [426, 185] width 33 height 5
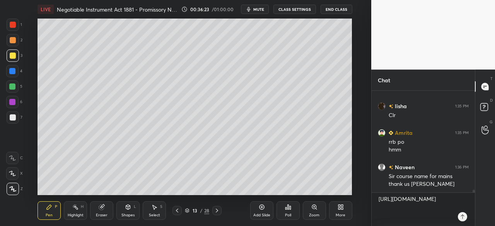
click at [462, 218] on icon at bounding box center [463, 217] width 6 height 6
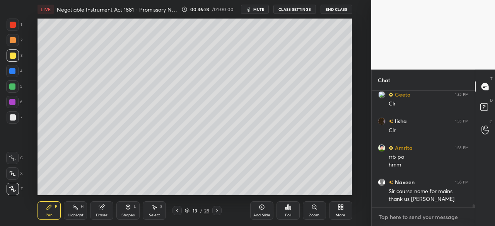
scroll to position [4053, 0]
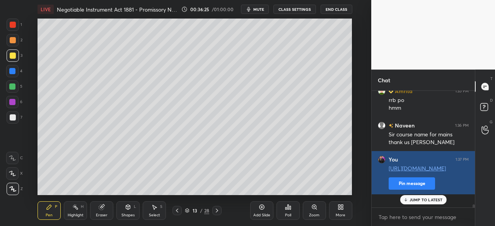
click at [394, 190] on button "Pin message" at bounding box center [412, 184] width 46 height 12
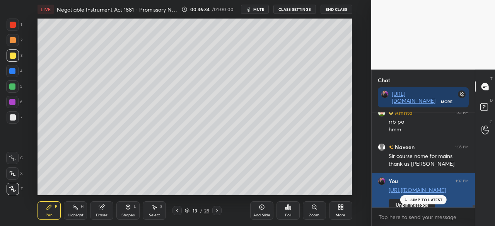
click at [415, 201] on p "JUMP TO LATEST" at bounding box center [426, 200] width 33 height 5
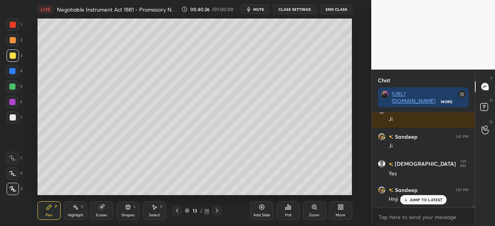
scroll to position [3857, 0]
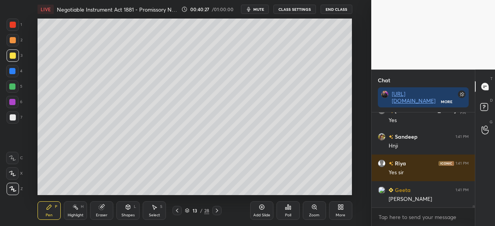
click at [264, 212] on div "Add Slide" at bounding box center [261, 211] width 23 height 19
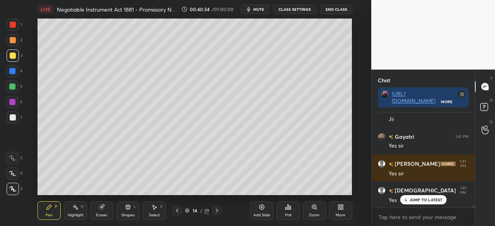
scroll to position [4017, 0]
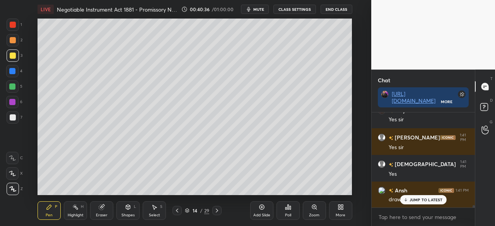
click at [412, 202] on p "JUMP TO LATEST" at bounding box center [426, 200] width 33 height 5
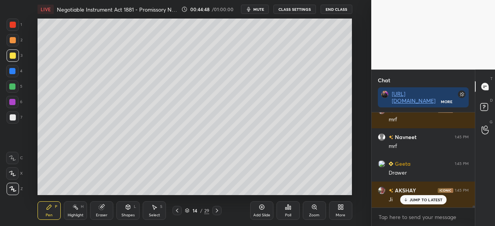
scroll to position [4386, 0]
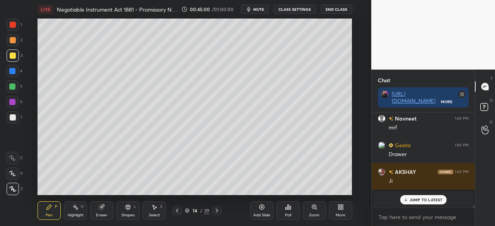
click at [12, 73] on div at bounding box center [12, 71] width 6 height 6
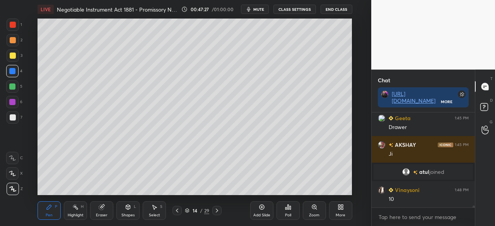
scroll to position [4439, 0]
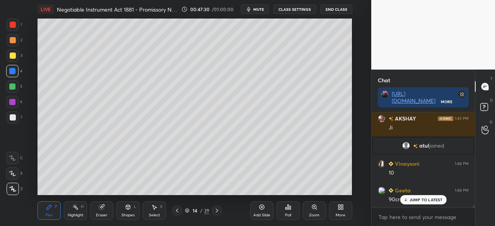
click at [14, 26] on div at bounding box center [13, 25] width 6 height 6
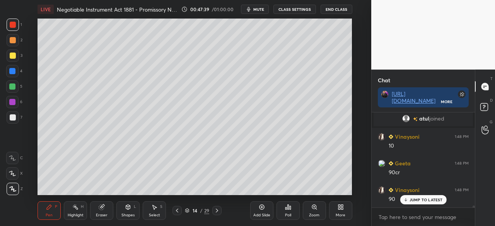
scroll to position [4492, 0]
click at [123, 214] on div "Shapes" at bounding box center [127, 216] width 13 height 4
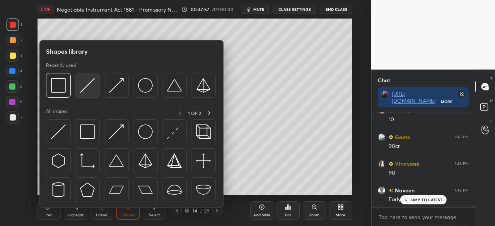
click at [90, 88] on img at bounding box center [87, 85] width 15 height 15
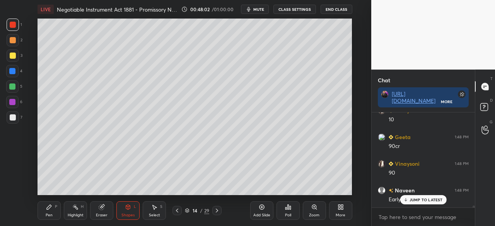
drag, startPoint x: 51, startPoint y: 209, endPoint x: 53, endPoint y: 205, distance: 4.7
click at [51, 208] on icon at bounding box center [49, 207] width 6 height 6
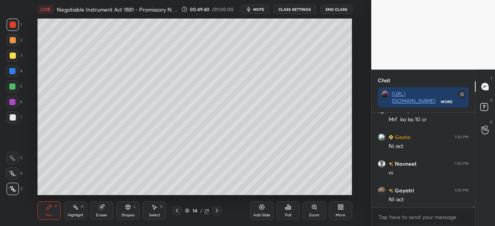
scroll to position [5176, 0]
click at [173, 208] on div at bounding box center [177, 210] width 9 height 9
click at [15, 27] on div at bounding box center [13, 25] width 6 height 6
click at [12, 71] on div at bounding box center [12, 71] width 6 height 6
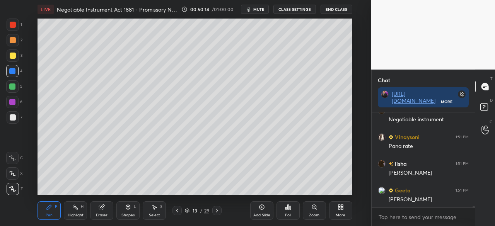
scroll to position [5282, 0]
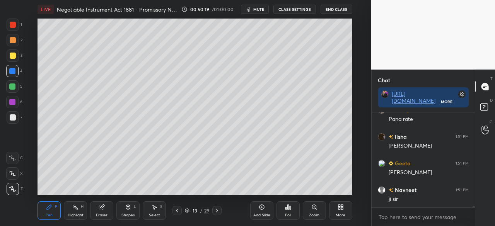
click at [219, 214] on div at bounding box center [216, 210] width 9 height 9
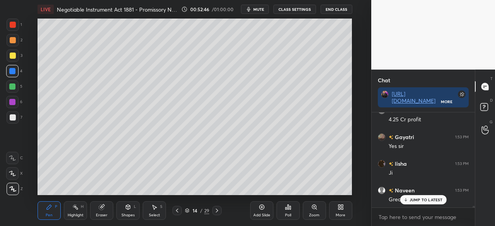
click at [432, 200] on p "JUMP TO LATEST" at bounding box center [426, 200] width 33 height 5
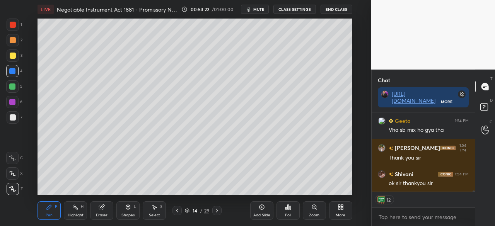
scroll to position [2, 2]
click at [333, 9] on button "End Class" at bounding box center [337, 9] width 32 height 9
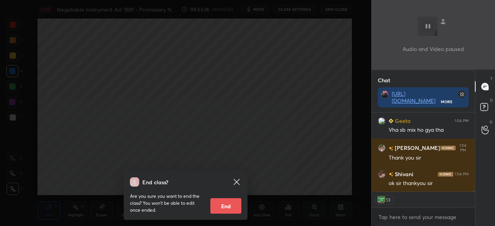
click at [222, 206] on button "End" at bounding box center [225, 205] width 31 height 15
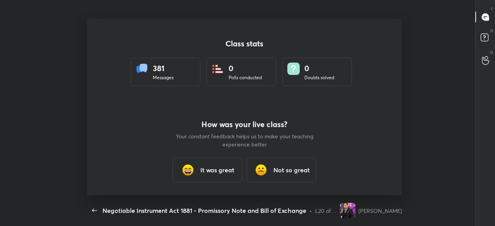
scroll to position [177, 489]
type textarea "x"
